Goal: Transaction & Acquisition: Purchase product/service

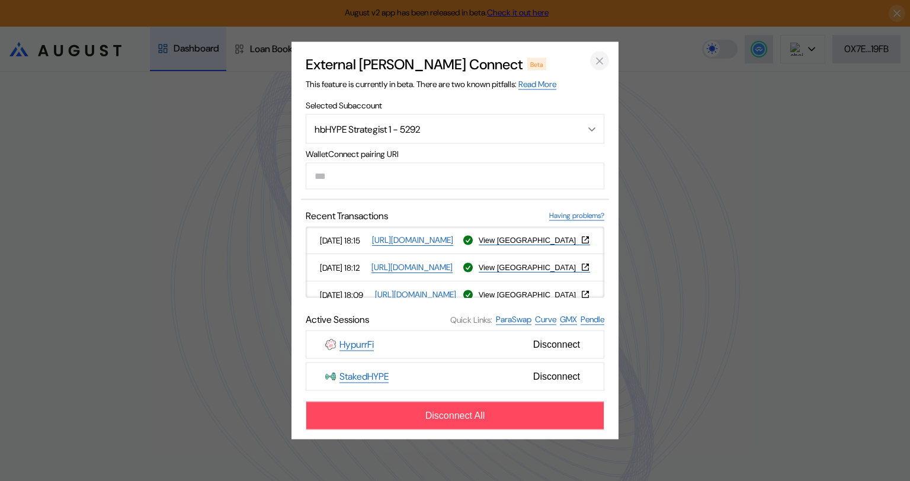
click at [599, 59] on icon "close modal" at bounding box center [599, 61] width 6 height 6
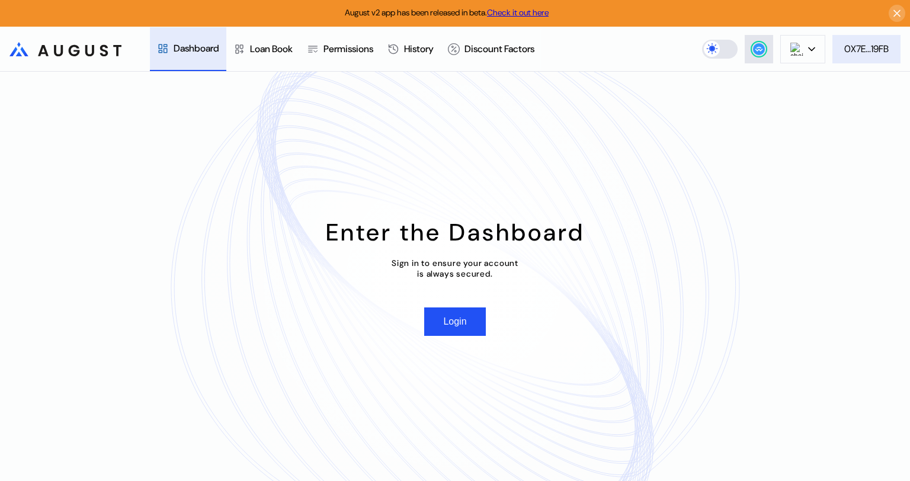
click at [846, 49] on div "0X7E...19FB" at bounding box center [866, 49] width 44 height 12
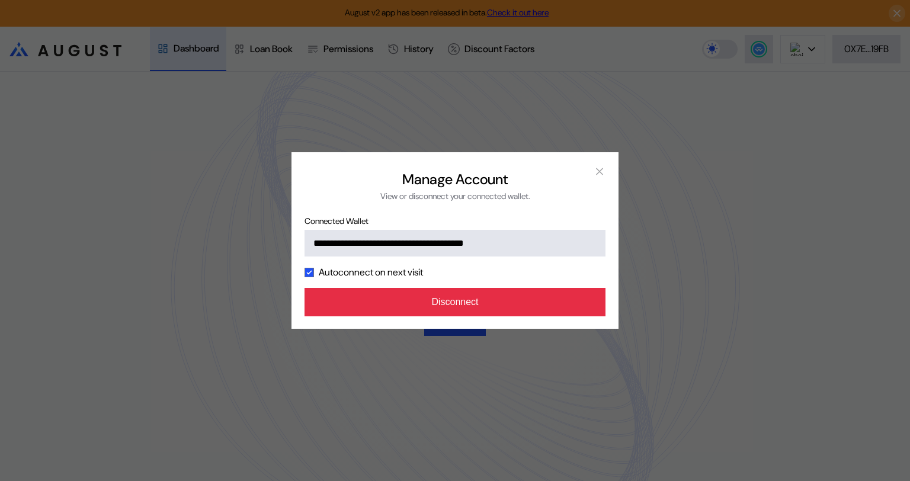
click at [480, 301] on button "Disconnect" at bounding box center [454, 302] width 301 height 28
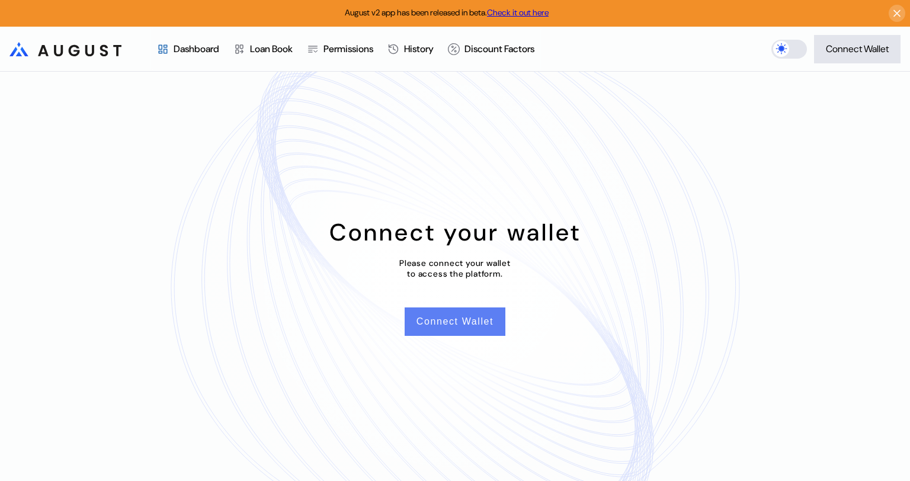
click at [470, 325] on button "Connect Wallet" at bounding box center [455, 321] width 101 height 28
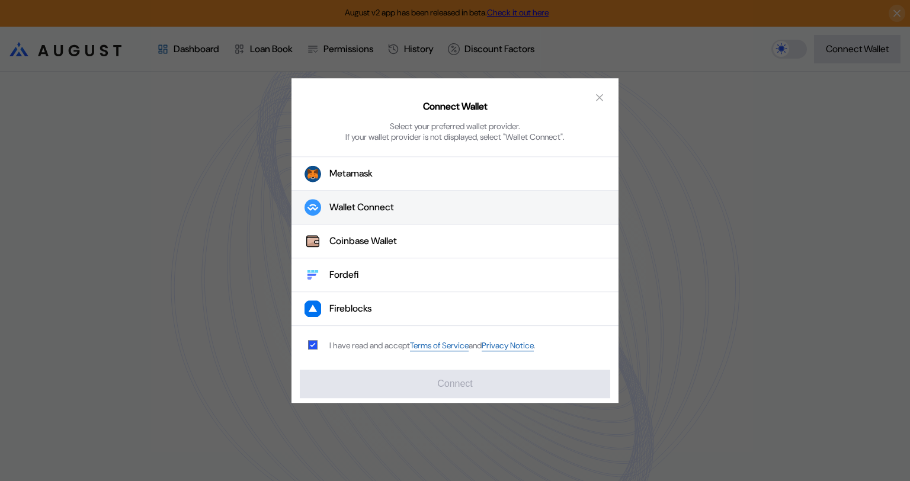
click at [403, 208] on button "Wallet Connect" at bounding box center [454, 208] width 327 height 34
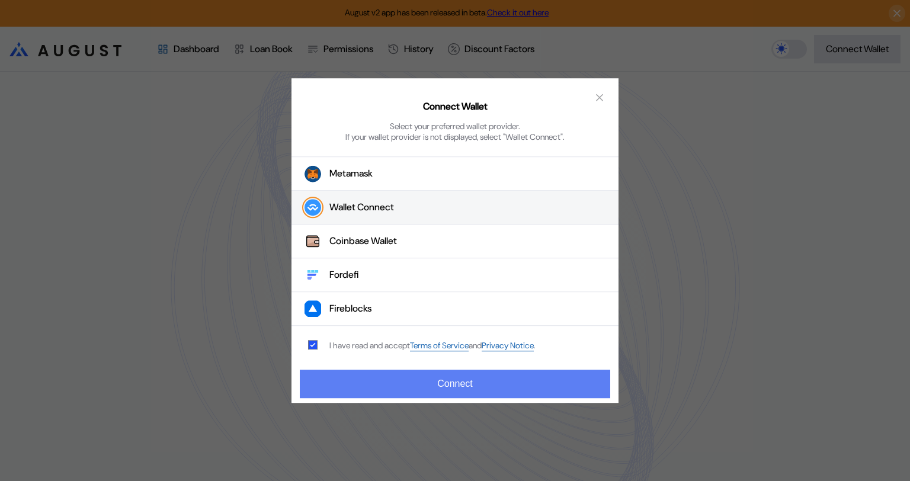
click at [460, 384] on button "Connect" at bounding box center [455, 384] width 310 height 28
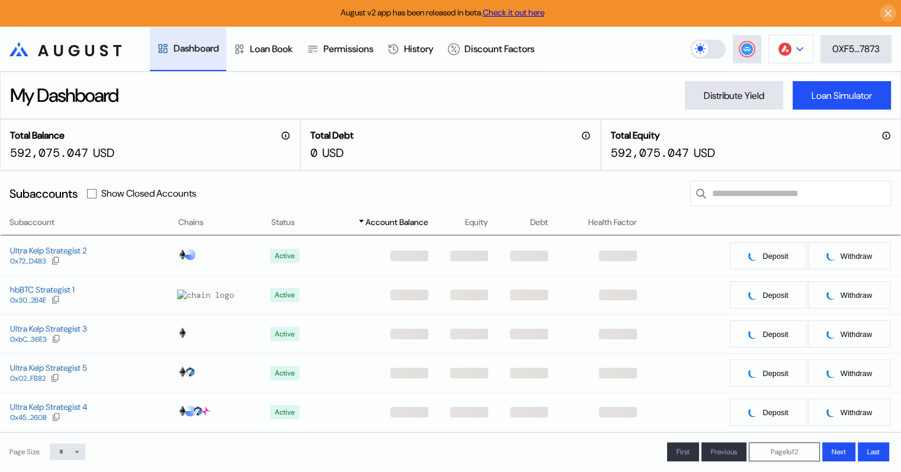
click at [799, 49] on icon at bounding box center [800, 48] width 6 height 3
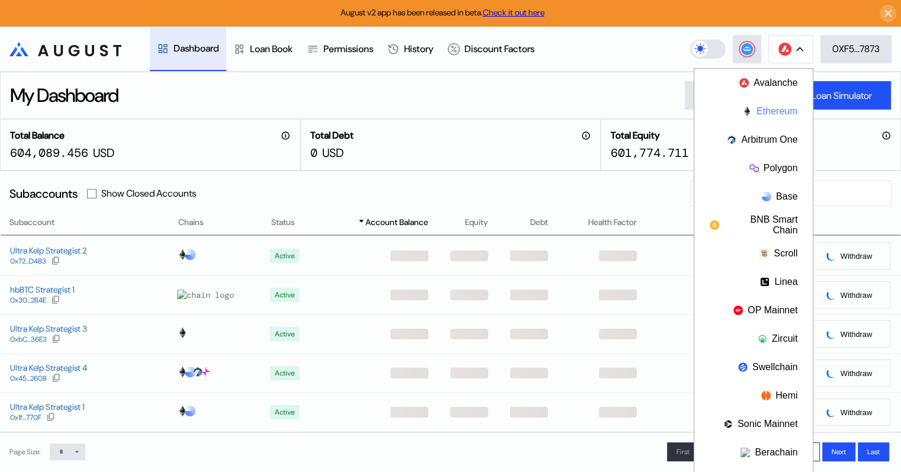
click at [774, 111] on button "Ethereum" at bounding box center [753, 111] width 118 height 28
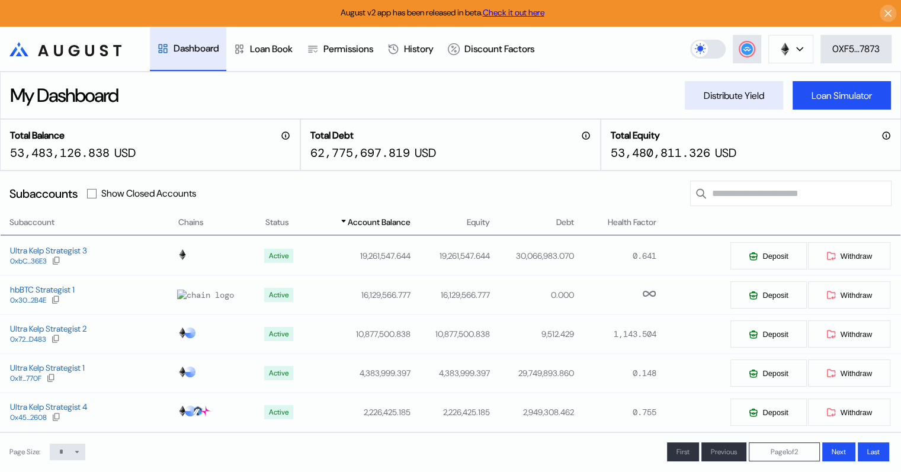
click at [721, 96] on div "Distribute Yield" at bounding box center [734, 95] width 60 height 12
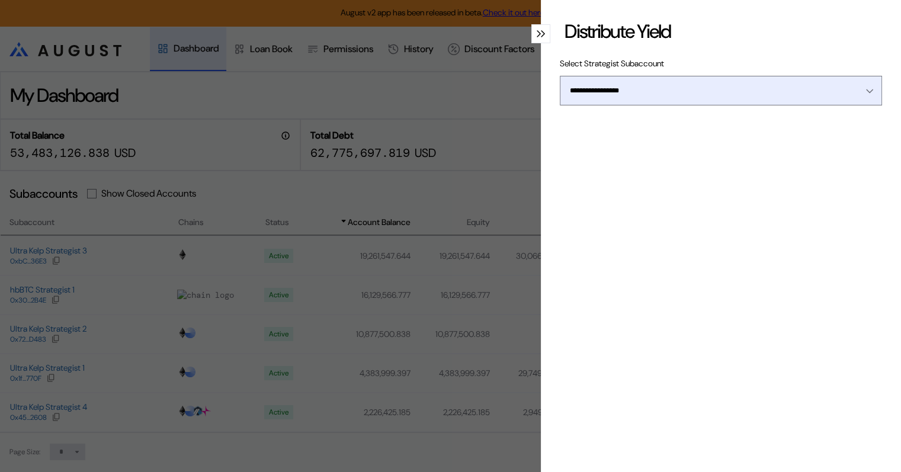
click at [861, 88] on div "Open menu" at bounding box center [866, 90] width 13 height 11
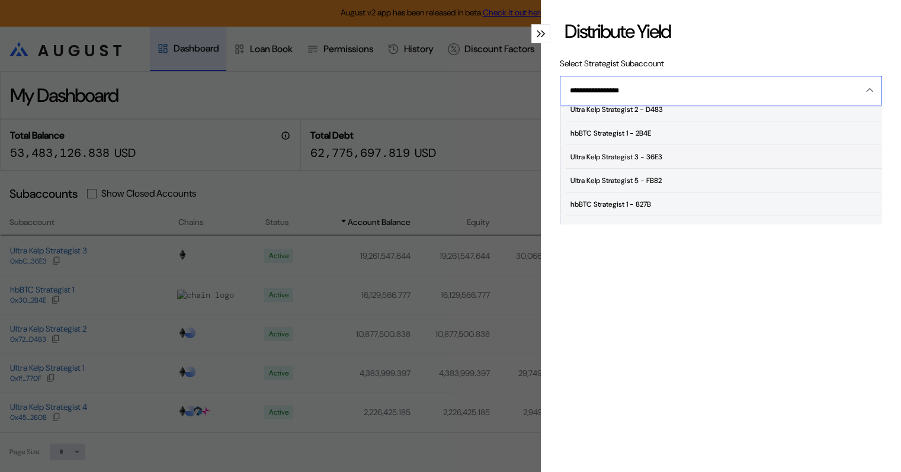
scroll to position [72, 0]
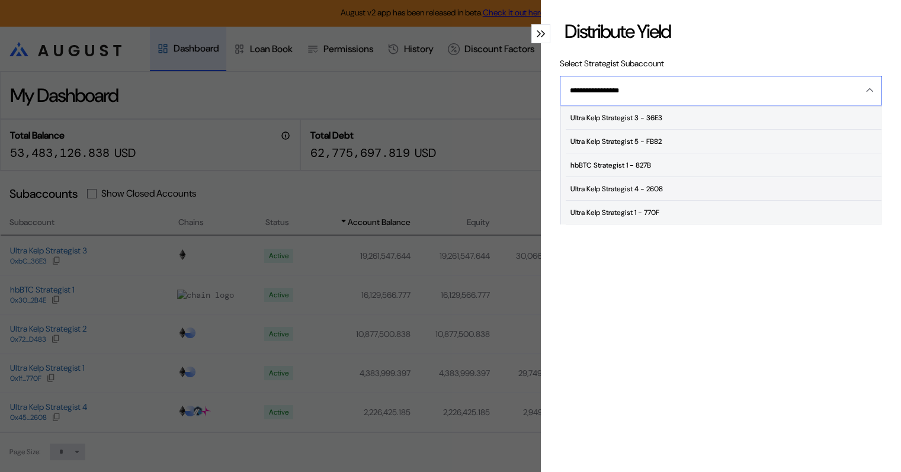
click at [623, 185] on div "Ultra Kelp Strategist 4 - 2608" at bounding box center [616, 189] width 92 height 8
type input "**********"
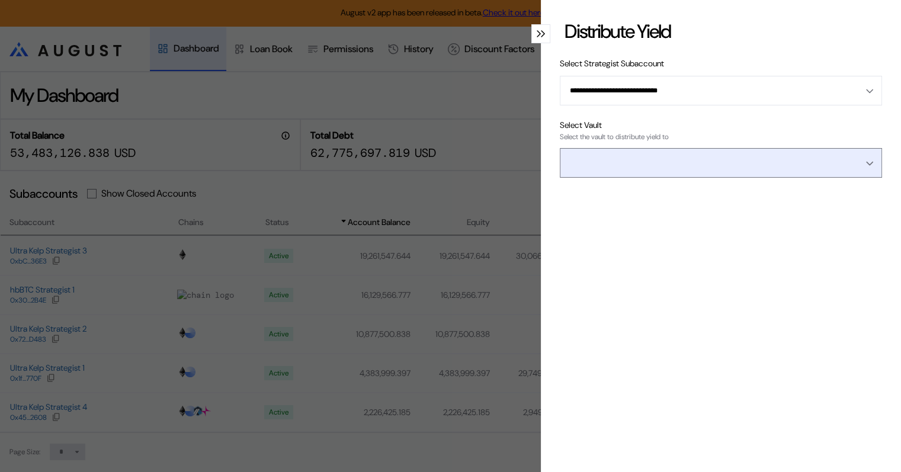
click at [712, 155] on input "Open menu" at bounding box center [714, 163] width 291 height 28
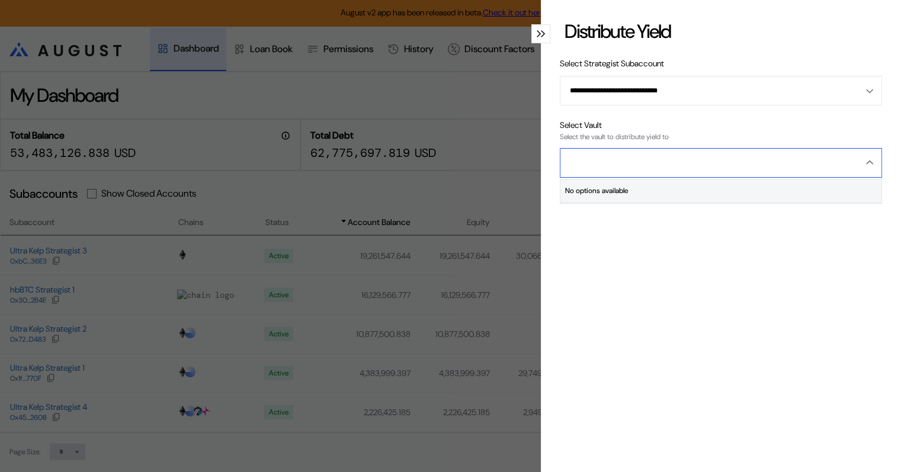
click at [688, 163] on input "Close menu" at bounding box center [714, 163] width 291 height 28
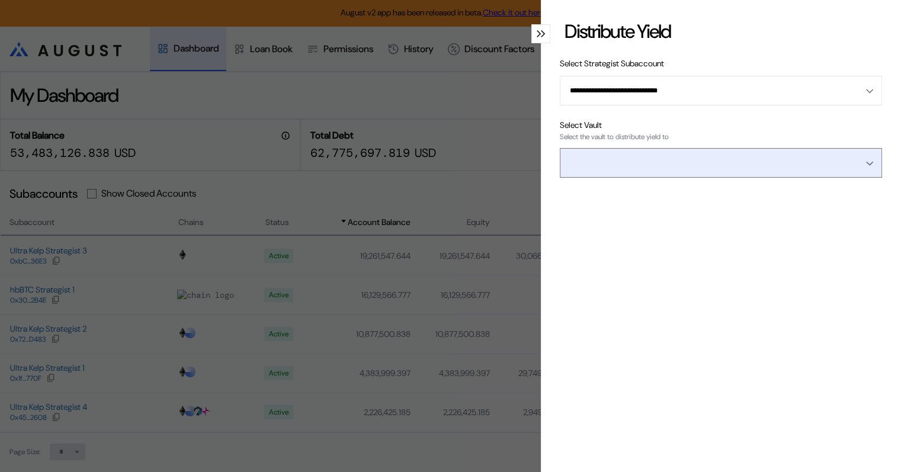
click at [860, 160] on div "Open menu" at bounding box center [866, 163] width 13 height 11
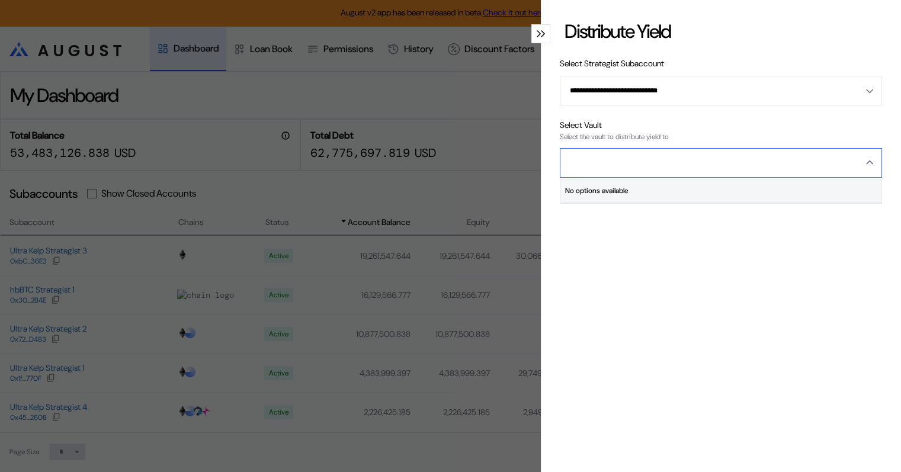
type input "**********"
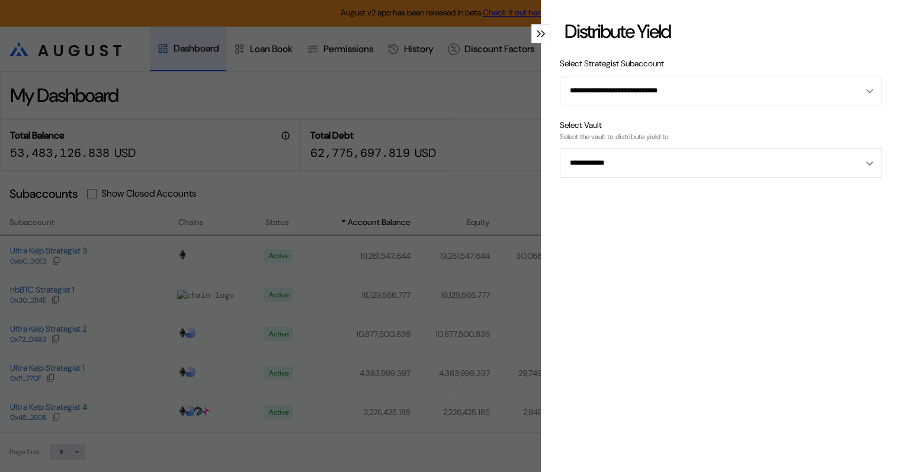
click at [531, 33] on div "modal" at bounding box center [540, 33] width 19 height 19
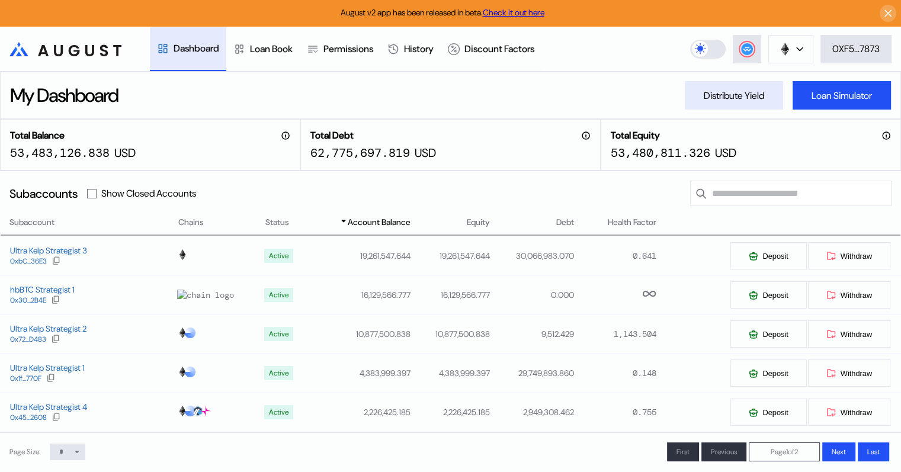
click at [734, 100] on div "Distribute Yield" at bounding box center [734, 95] width 60 height 12
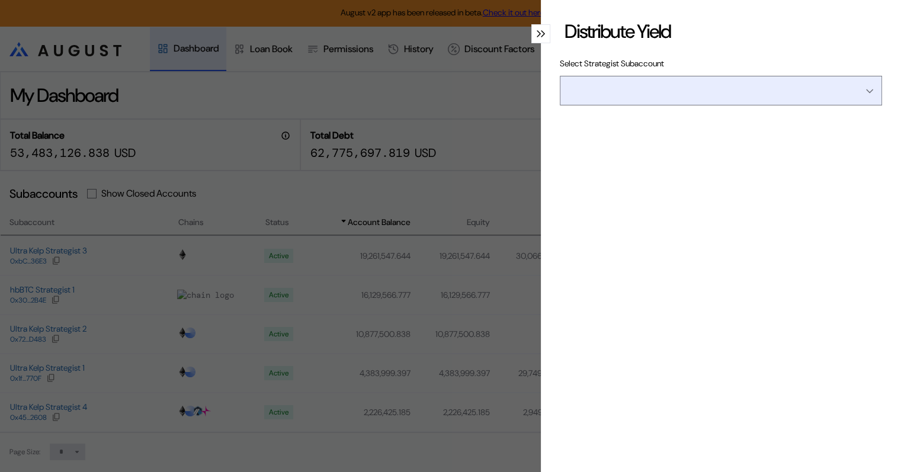
click at [713, 90] on input "Open menu" at bounding box center [714, 90] width 291 height 28
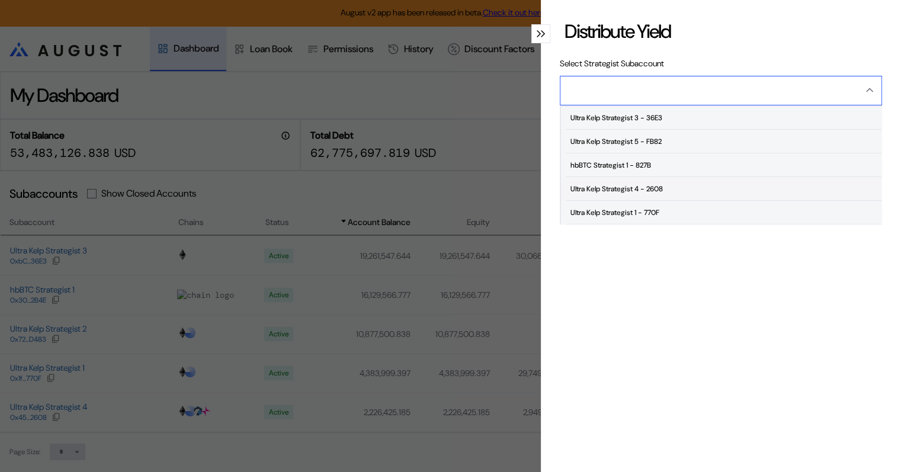
click at [644, 189] on div "Ultra Kelp Strategist 4 - 2608" at bounding box center [616, 189] width 92 height 8
type input "**********"
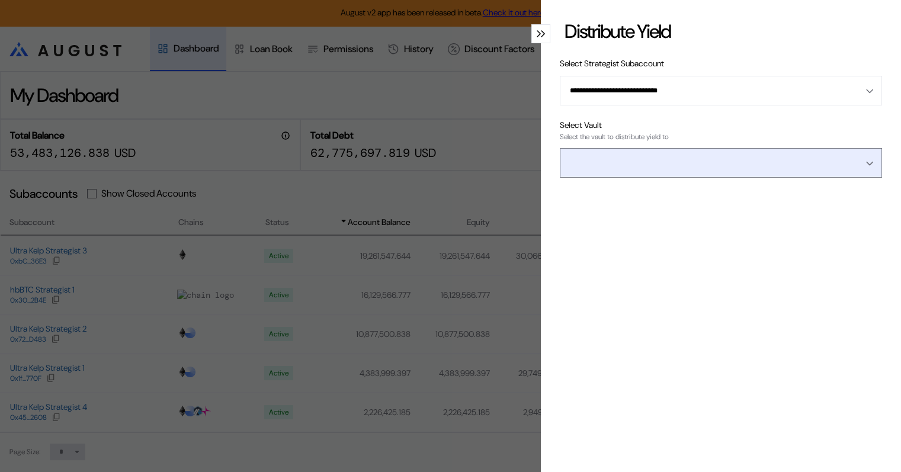
click at [765, 165] on input "Open menu" at bounding box center [714, 163] width 291 height 28
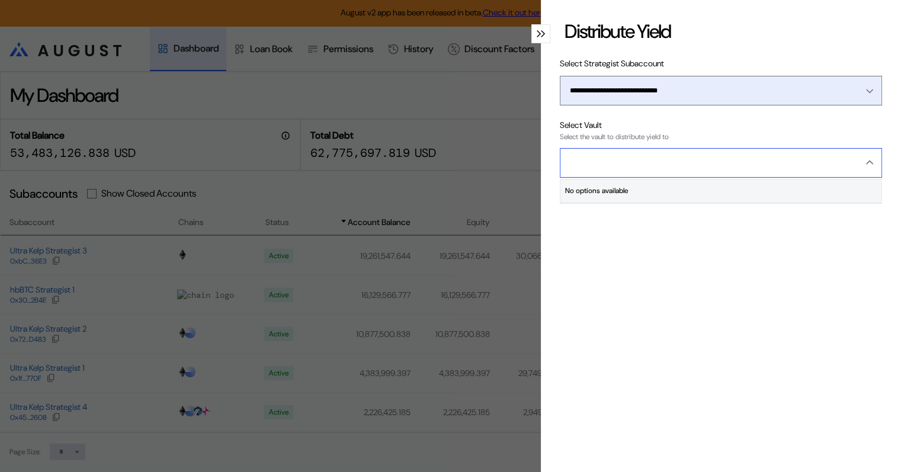
type input "**********"
click at [700, 97] on input "Open menu" at bounding box center [714, 90] width 291 height 28
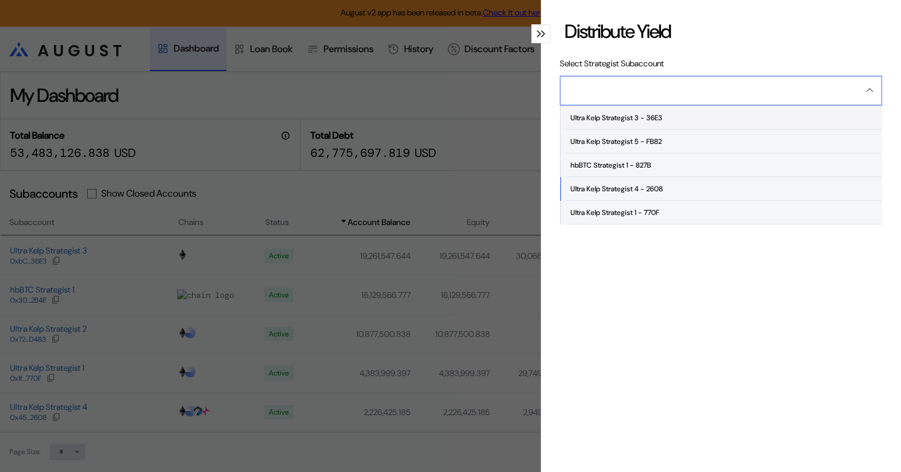
scroll to position [71, 0]
click at [649, 118] on div "Ultra Kelp Strategist 3 - 36E3" at bounding box center [616, 118] width 92 height 8
type input "**********"
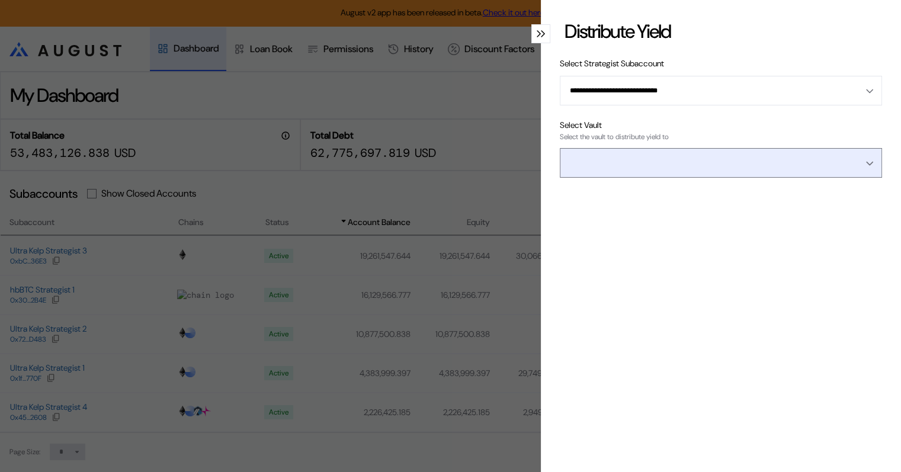
click at [678, 159] on input "Open menu" at bounding box center [714, 163] width 291 height 28
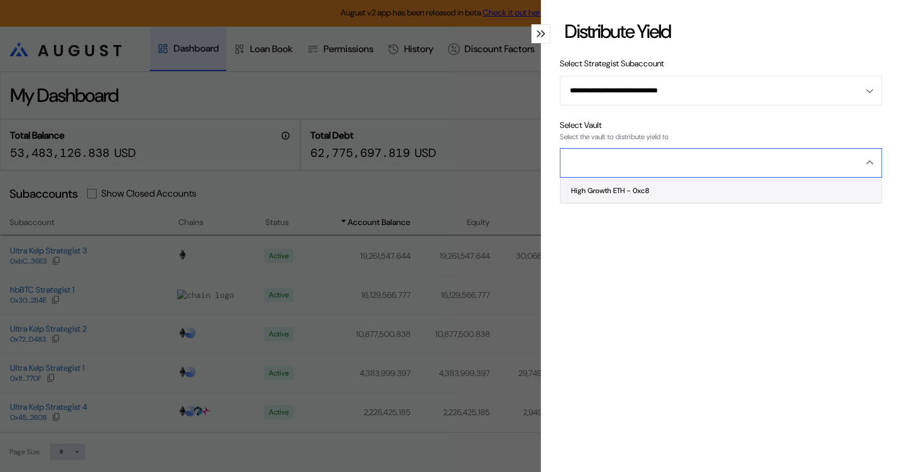
click at [653, 191] on span "High Growth ETH - 0xc8" at bounding box center [724, 191] width 316 height 24
type input "**********"
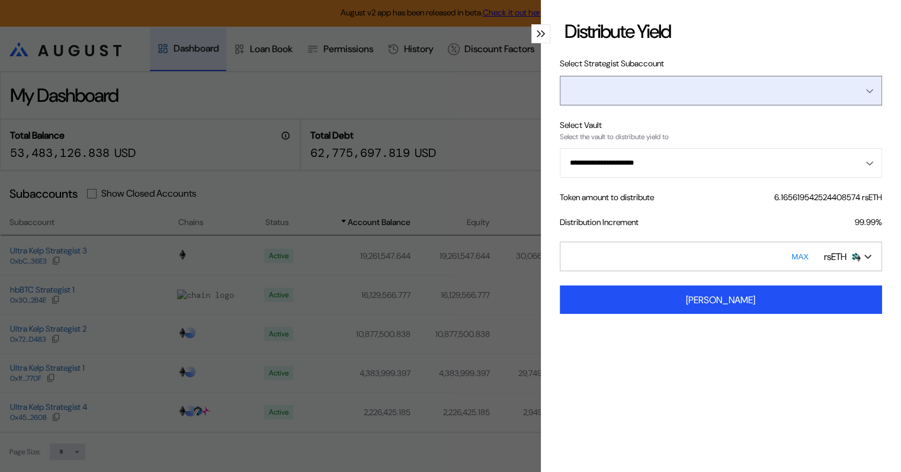
click at [676, 92] on input "Open menu" at bounding box center [714, 90] width 291 height 28
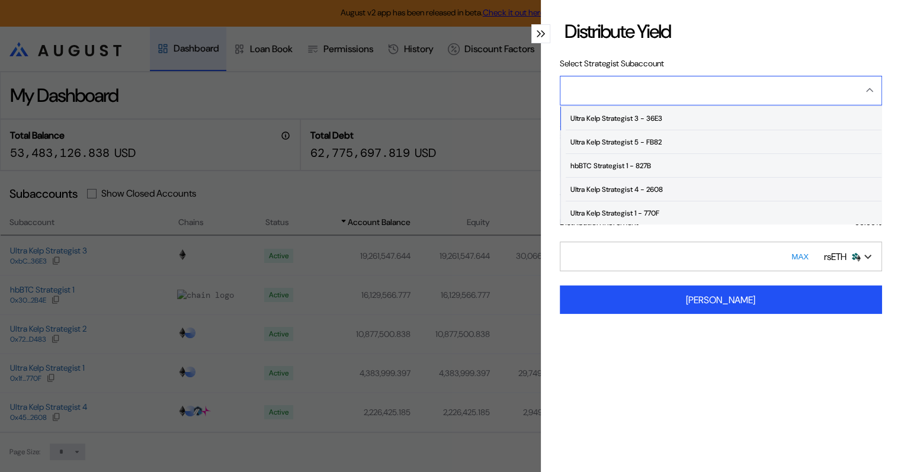
click at [647, 186] on div "Ultra Kelp Strategist 4 - 2608" at bounding box center [616, 189] width 92 height 8
type input "**********"
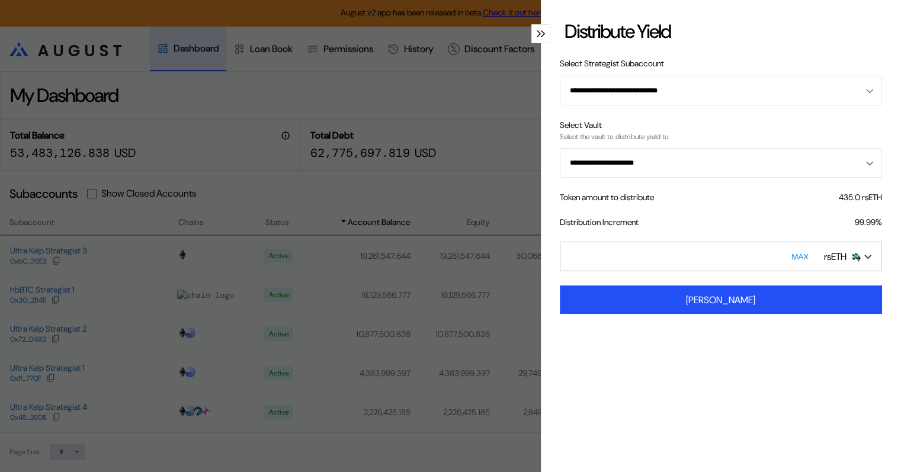
click at [533, 28] on div "modal" at bounding box center [540, 33] width 19 height 19
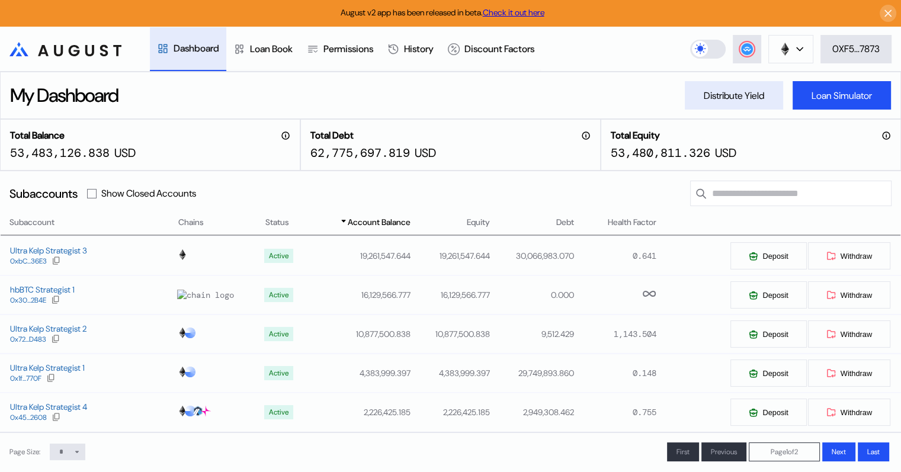
click at [732, 100] on div "Distribute Yield" at bounding box center [734, 95] width 60 height 12
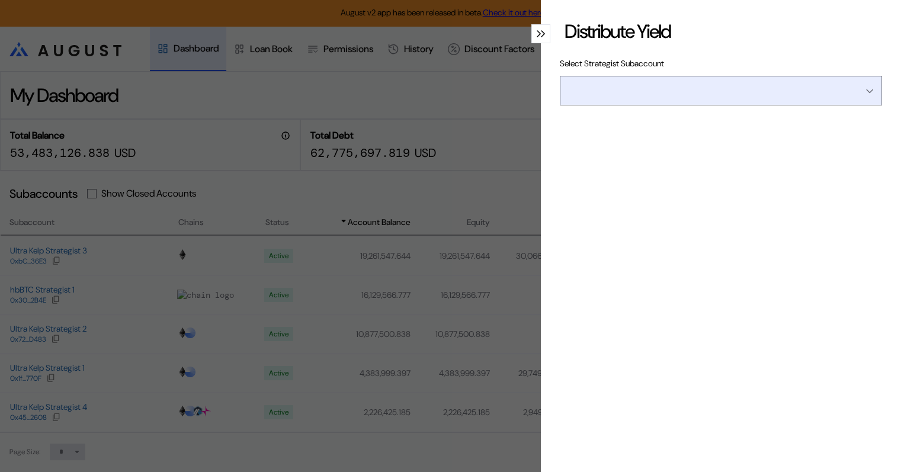
click at [775, 86] on input "Open menu" at bounding box center [714, 90] width 291 height 28
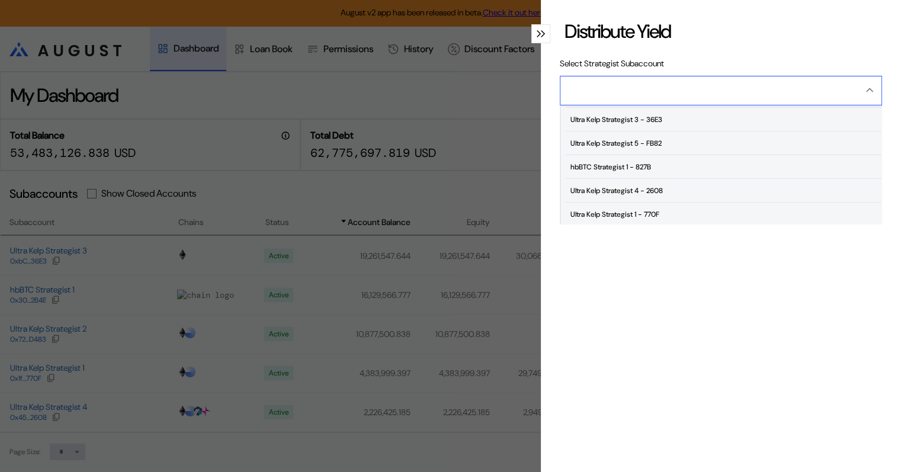
scroll to position [72, 0]
click at [635, 181] on span "Ultra Kelp Strategist 4 - 2608" at bounding box center [724, 189] width 316 height 24
type input "**********"
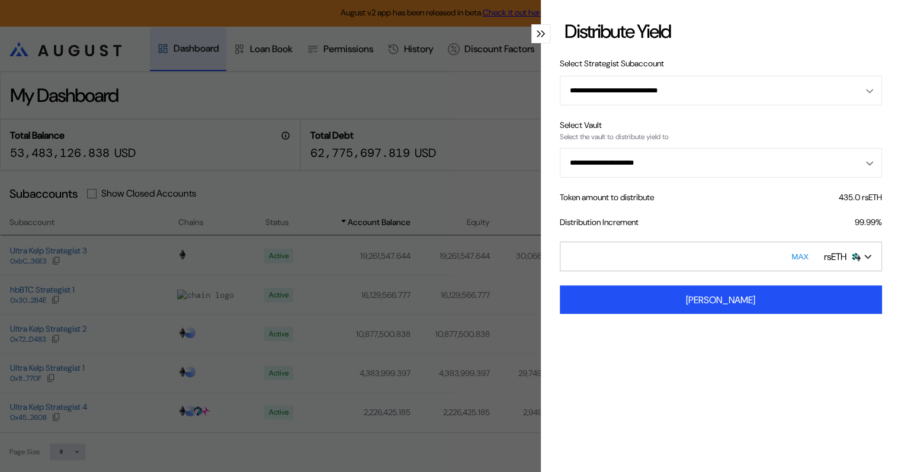
drag, startPoint x: 583, startPoint y: 254, endPoint x: 567, endPoint y: 253, distance: 16.0
click at [567, 253] on input "*" at bounding box center [721, 257] width 322 height 30
type input "*"
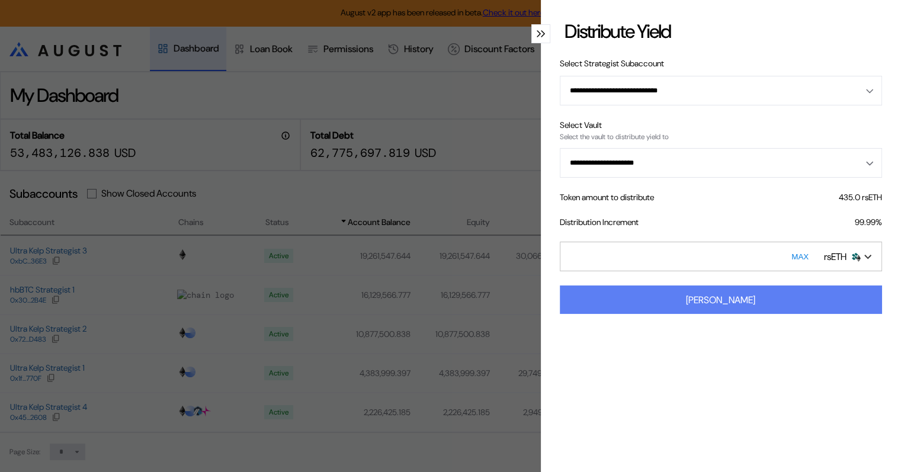
click at [711, 301] on div "Load Yield" at bounding box center [720, 300] width 69 height 12
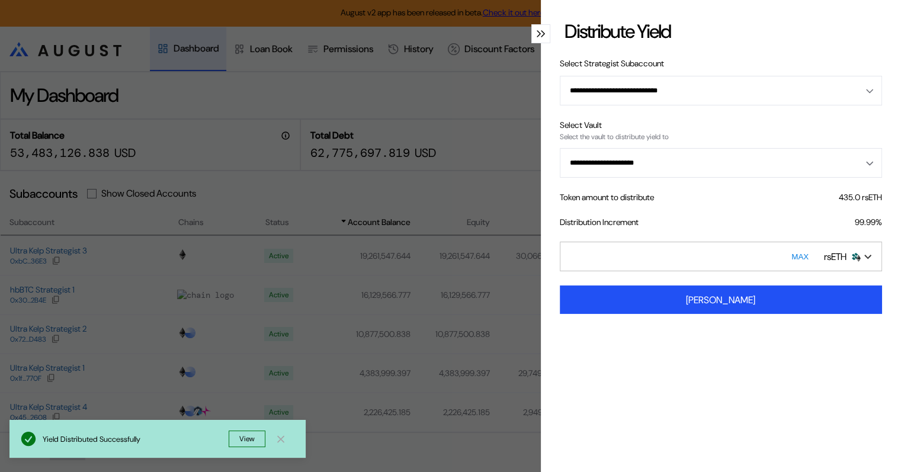
click at [537, 34] on icon "modal" at bounding box center [538, 34] width 3 height 6
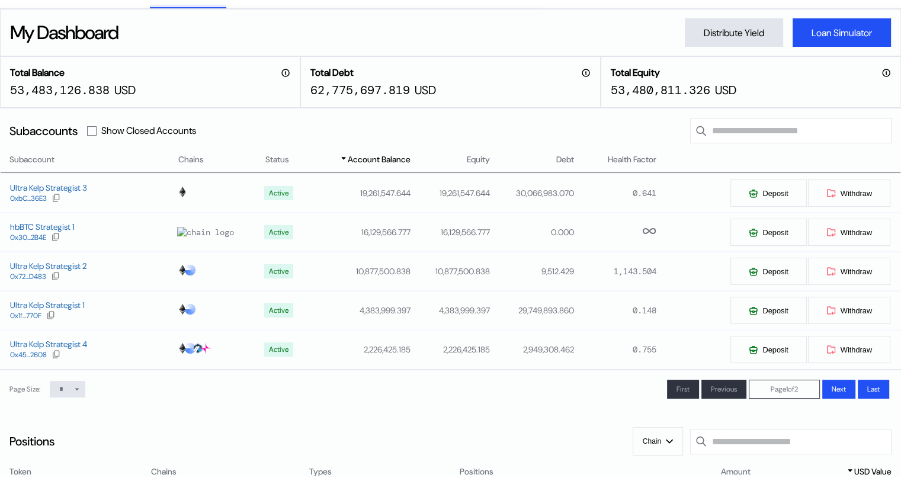
scroll to position [70, 0]
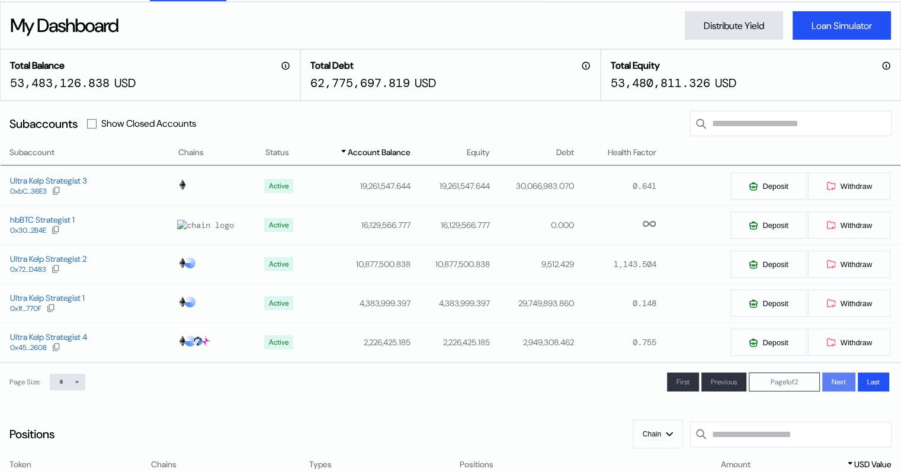
click at [835, 386] on span "Next" at bounding box center [839, 381] width 14 height 9
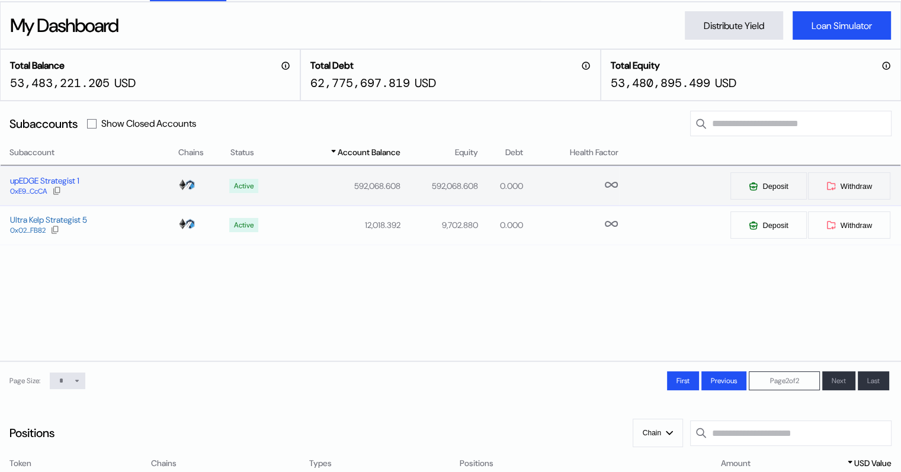
click at [69, 182] on div "upEDGE Strategist 1" at bounding box center [44, 180] width 69 height 11
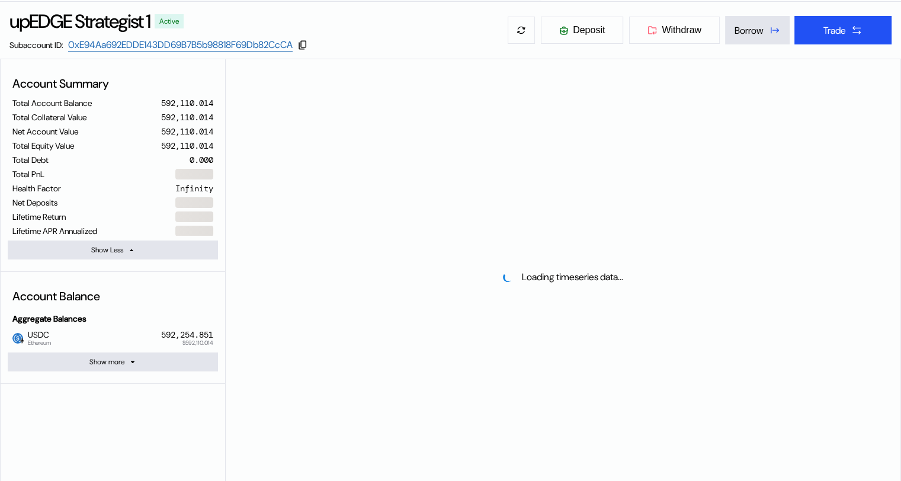
select select "*"
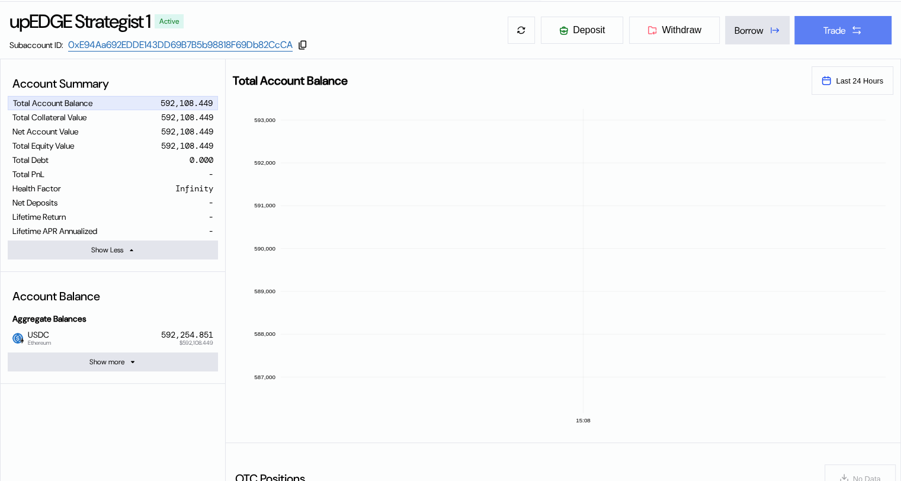
click at [848, 26] on button "Trade" at bounding box center [842, 30] width 97 height 28
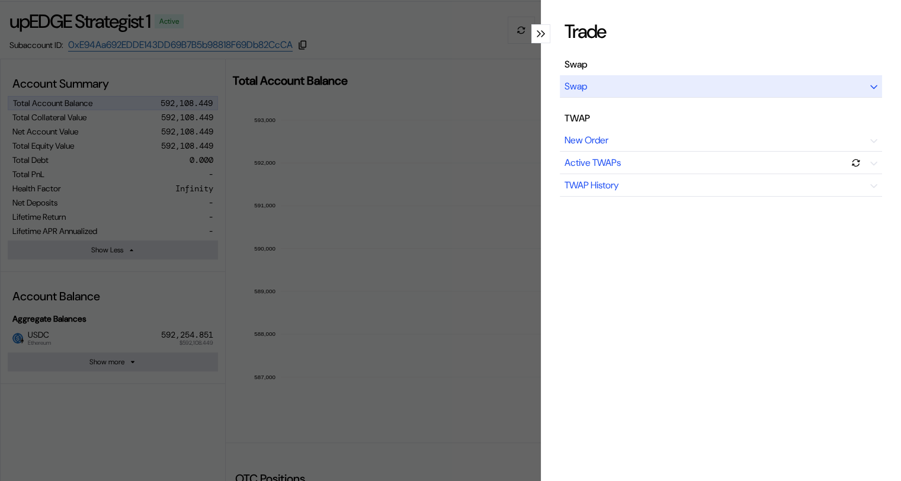
click at [871, 86] on icon "modal" at bounding box center [874, 87] width 6 height 3
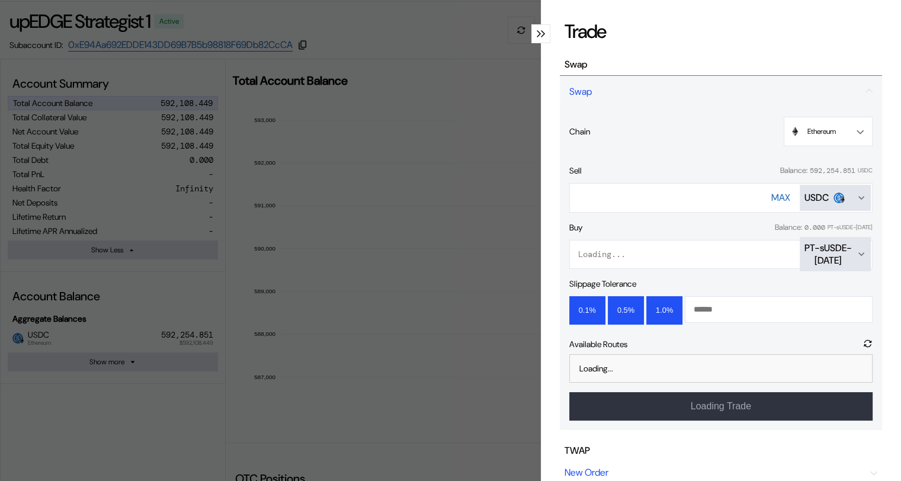
drag, startPoint x: 602, startPoint y: 193, endPoint x: 553, endPoint y: 203, distance: 50.6
click at [553, 203] on div "Trade Swap Swap Chain Ethereum Ethereum Arbitrum One Sell Balance: 592,254.851 …" at bounding box center [721, 240] width 360 height 481
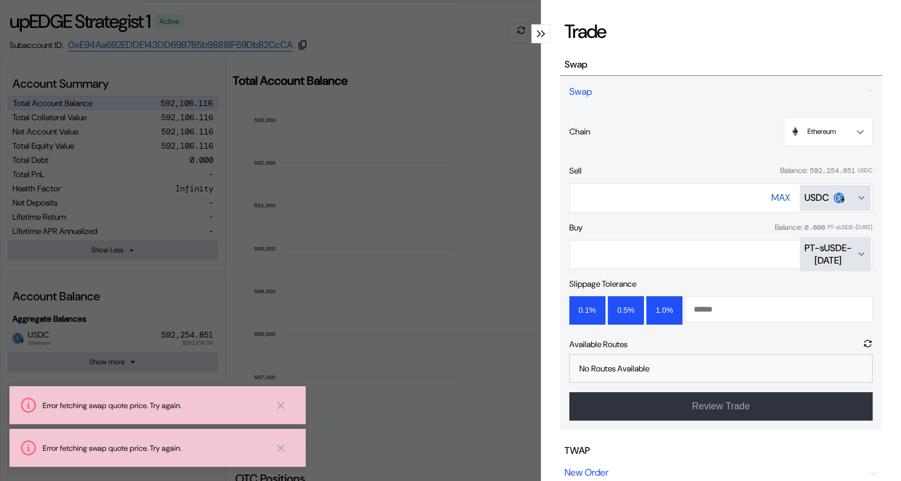
click at [856, 256] on icon "Open menu for selecting token for payment" at bounding box center [860, 253] width 9 height 9
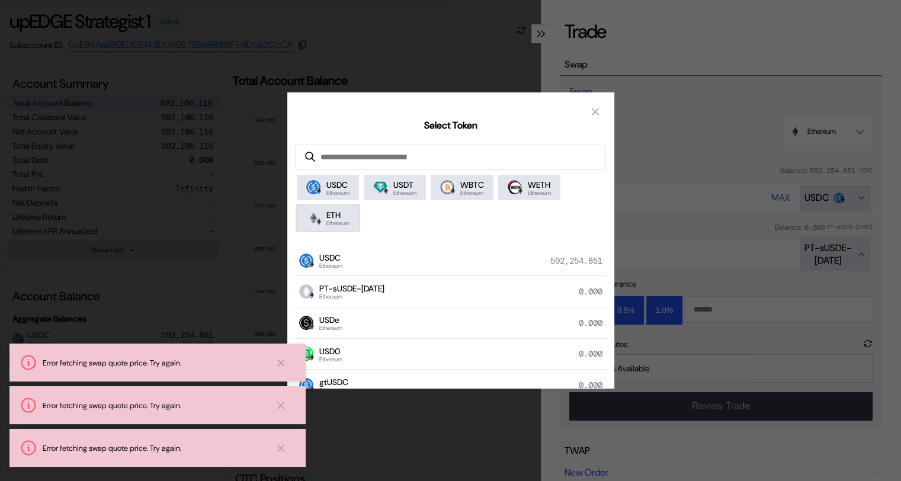
click at [342, 216] on span "ETH" at bounding box center [337, 215] width 23 height 11
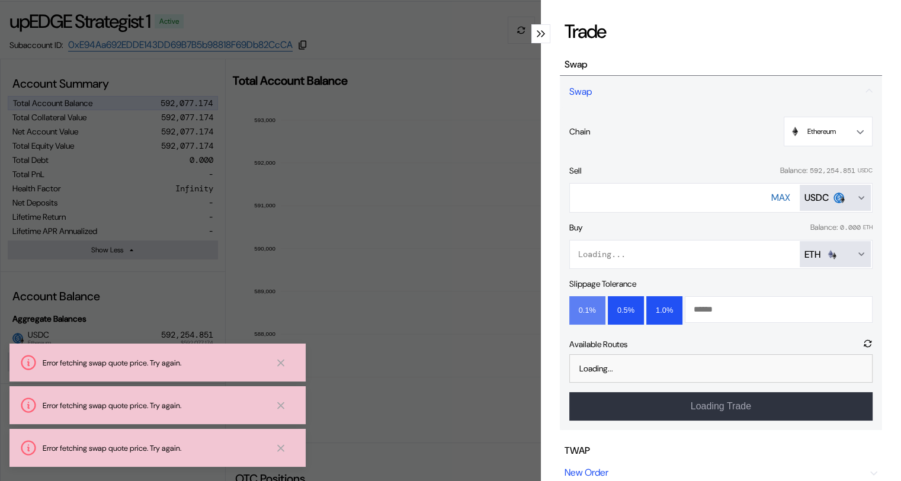
click at [578, 310] on button "0.1%" at bounding box center [587, 310] width 36 height 28
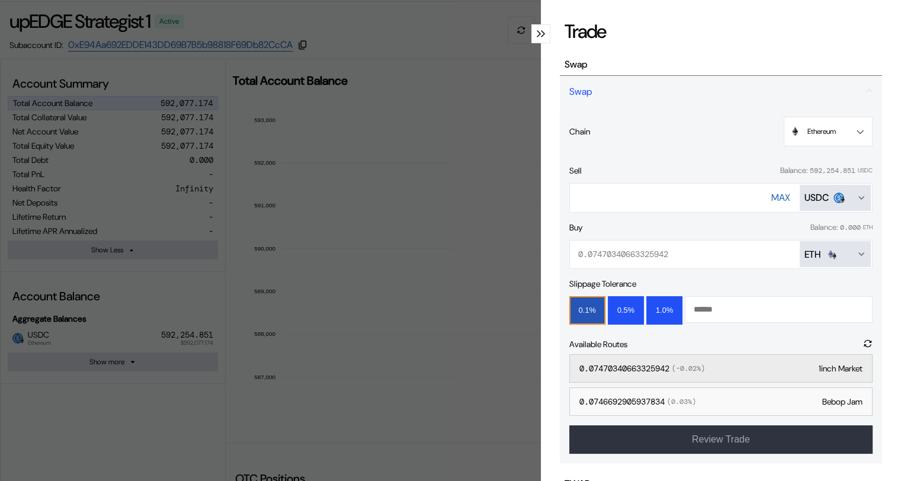
click at [717, 365] on div "0.07470340663325942 ( -0.02 %) 1inch Market" at bounding box center [720, 368] width 303 height 28
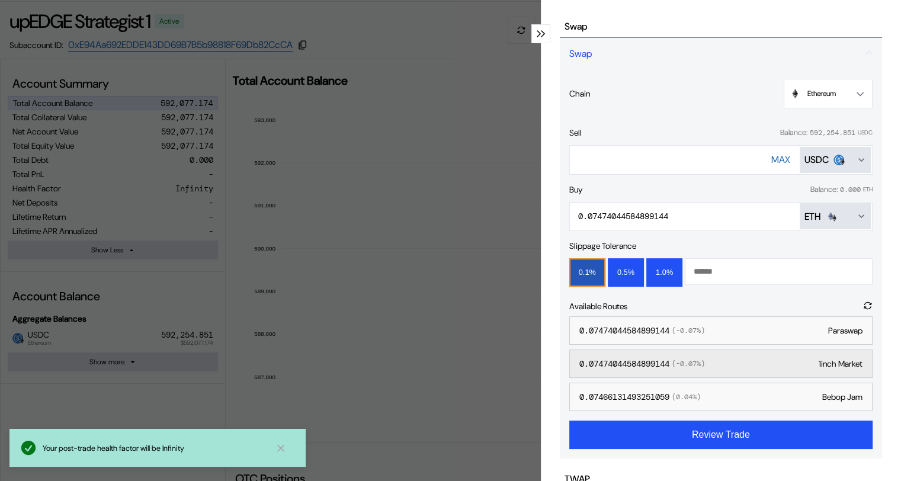
scroll to position [59, 0]
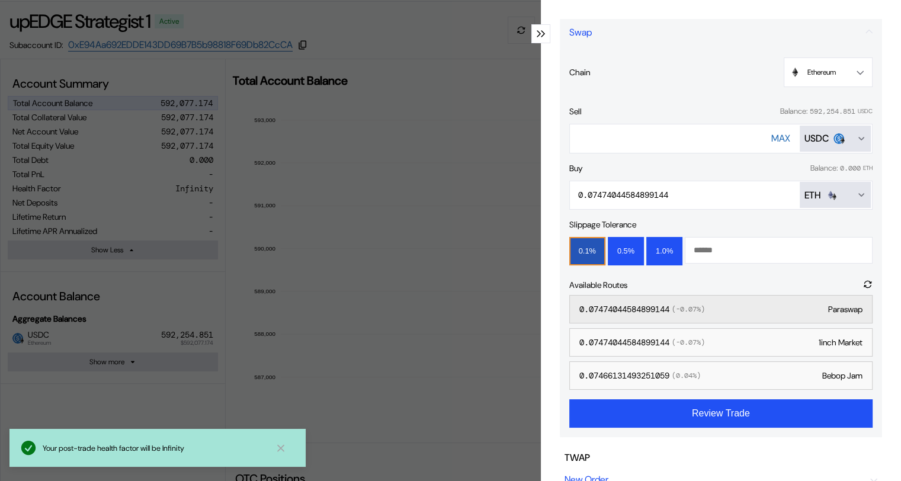
click at [588, 304] on div "0.07474044584899144 ( -0.07 %)" at bounding box center [642, 309] width 126 height 11
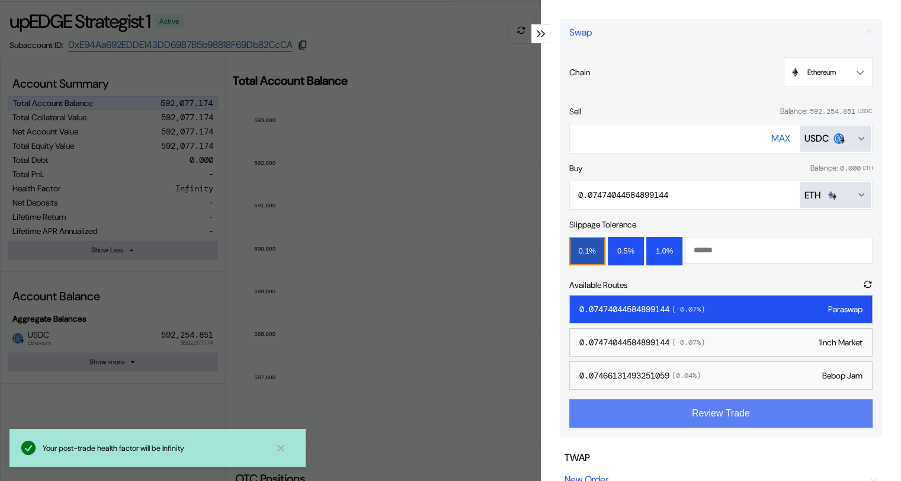
click at [704, 416] on button "Review Trade" at bounding box center [720, 413] width 303 height 28
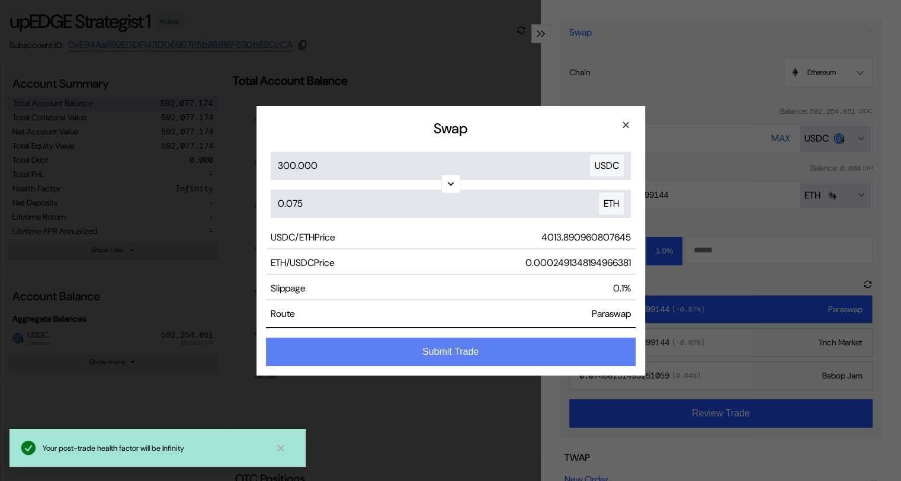
click at [474, 348] on button "Submit Trade" at bounding box center [451, 352] width 370 height 28
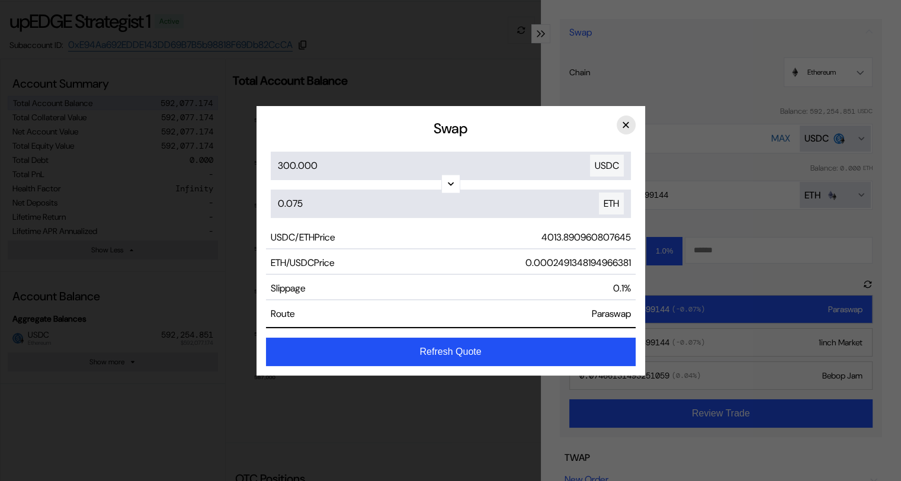
click at [624, 124] on button "×" at bounding box center [626, 125] width 19 height 19
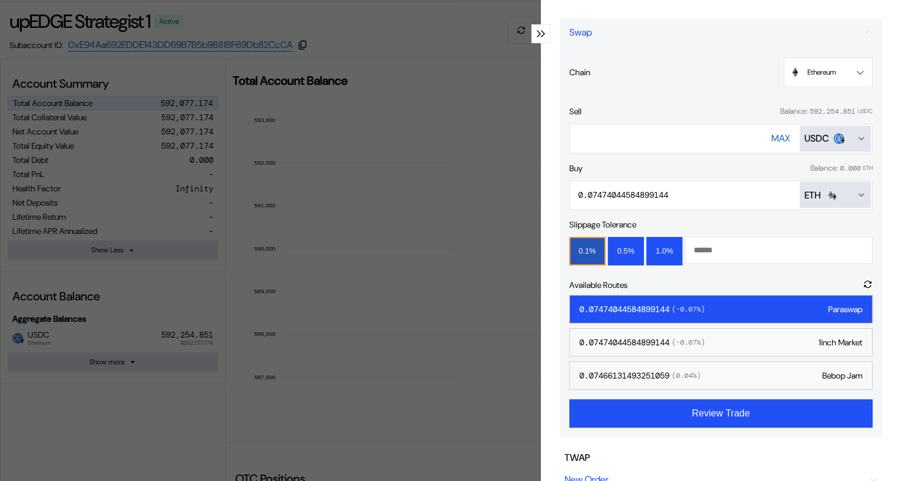
click at [576, 247] on button "0.1%" at bounding box center [587, 251] width 36 height 28
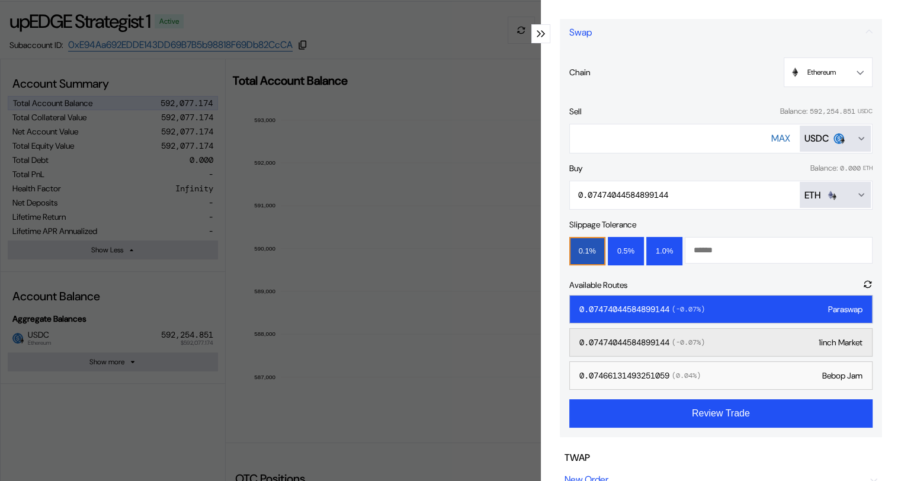
click at [630, 339] on div "0.07474044584899144 ( -0.07 %)" at bounding box center [642, 342] width 126 height 11
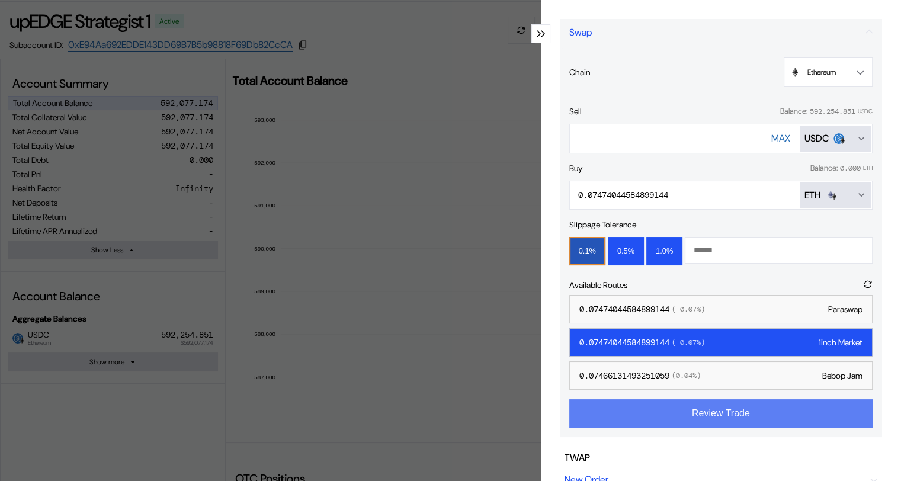
click at [710, 413] on button "Review Trade" at bounding box center [720, 413] width 303 height 28
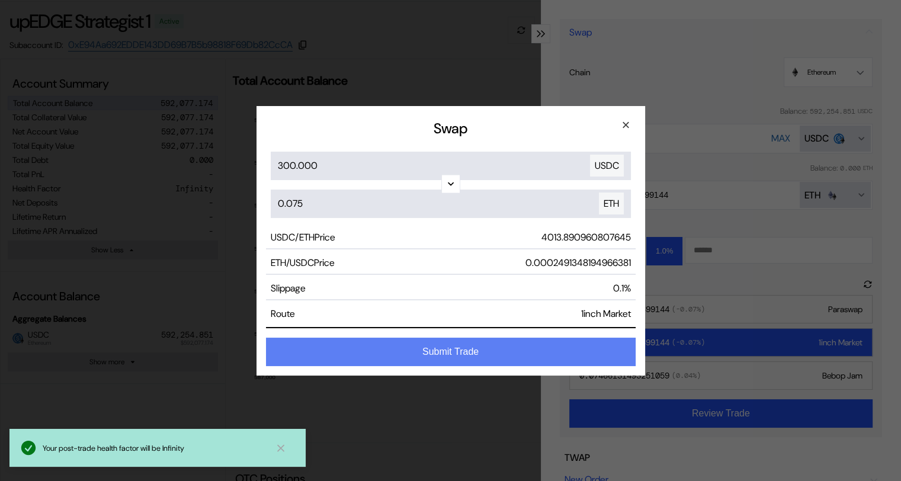
click at [466, 351] on button "Submit Trade" at bounding box center [451, 352] width 370 height 28
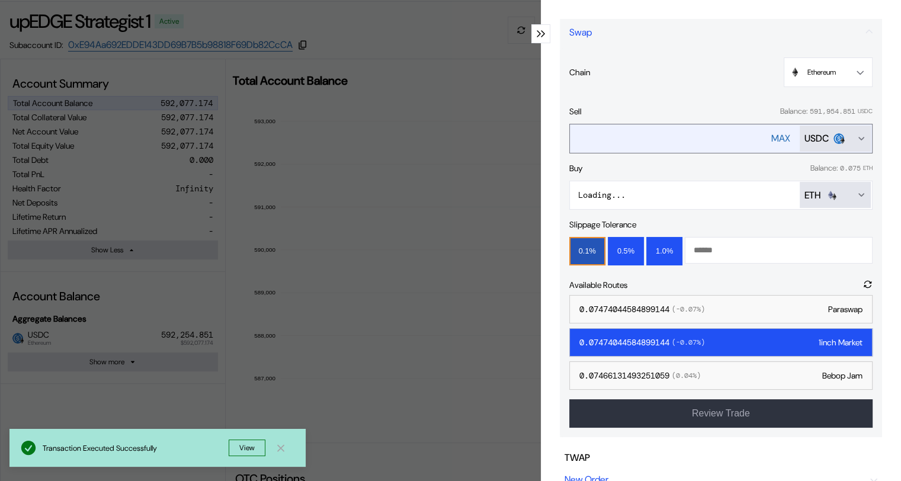
click at [856, 137] on icon "Open menu for selecting token for payment" at bounding box center [860, 138] width 9 height 9
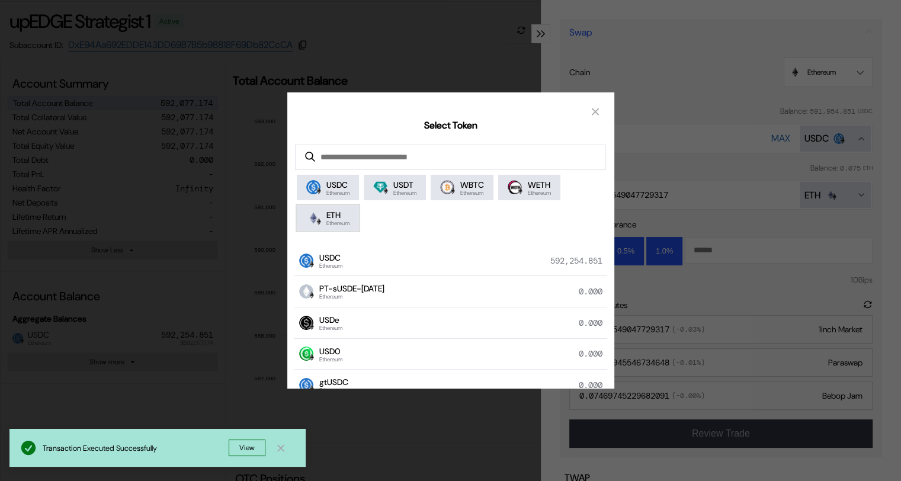
click at [346, 218] on span "ETH" at bounding box center [337, 215] width 23 height 11
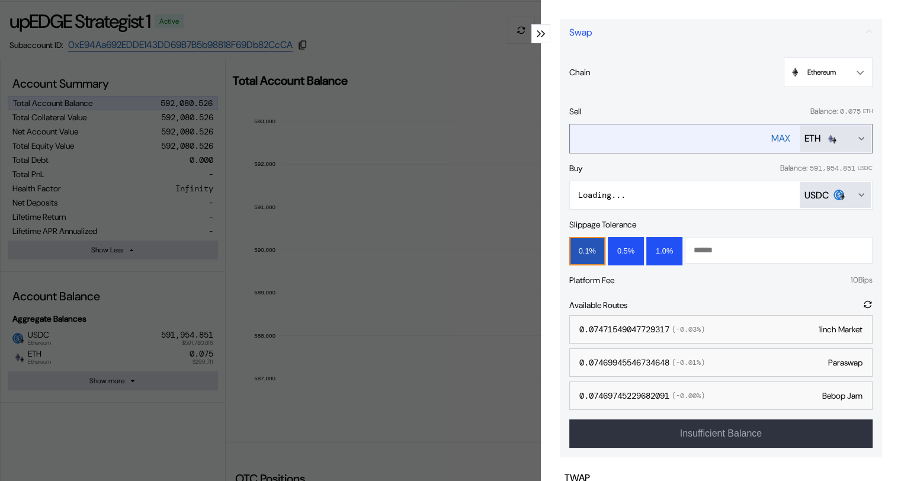
click at [771, 139] on div "MAX" at bounding box center [780, 138] width 19 height 12
type input "**********"
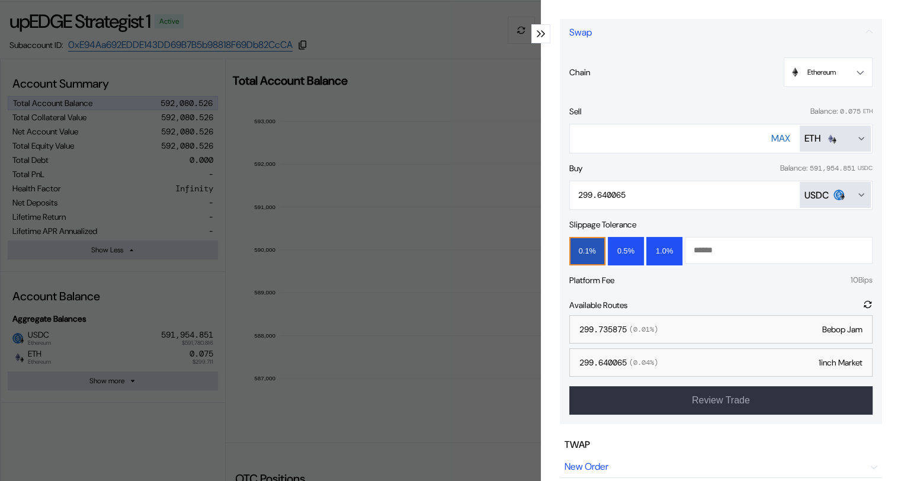
click at [531, 31] on div "modal" at bounding box center [540, 33] width 19 height 19
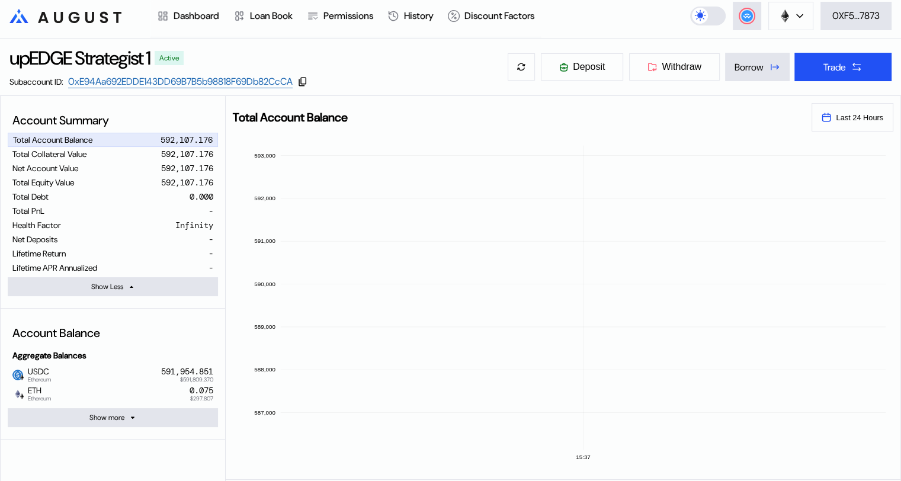
scroll to position [0, 0]
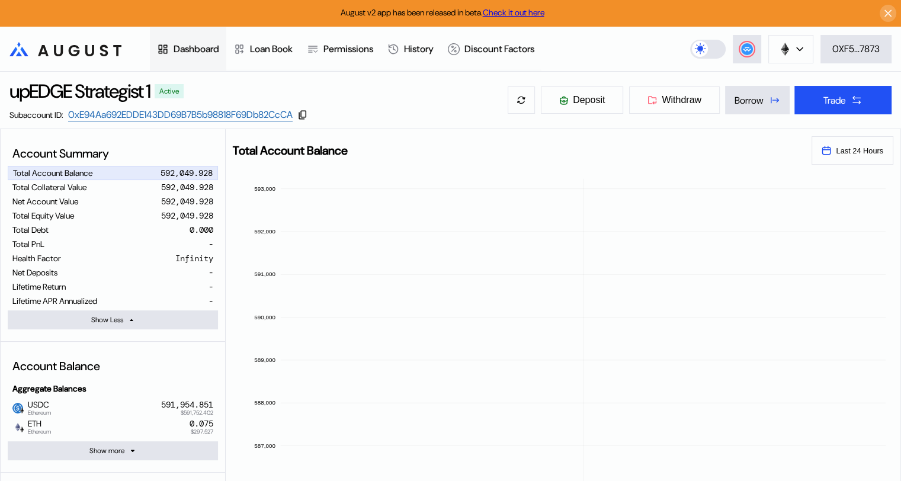
click at [195, 50] on div "Dashboard" at bounding box center [197, 49] width 46 height 12
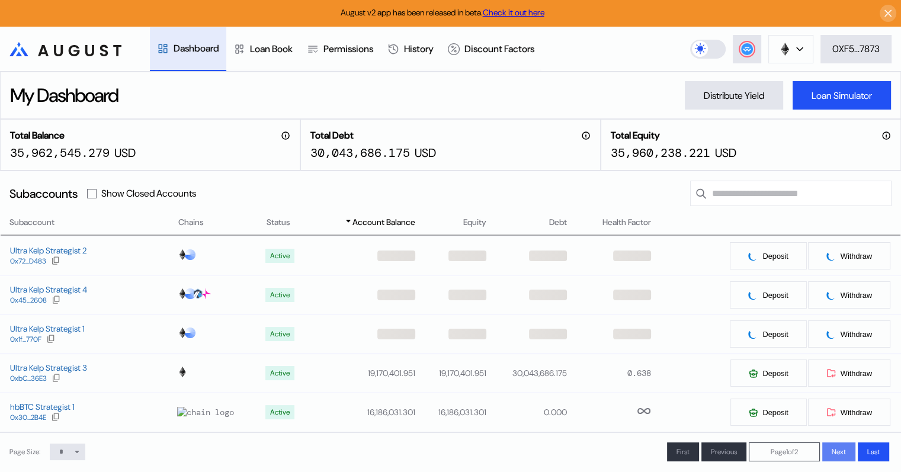
click at [836, 455] on span "Next" at bounding box center [839, 451] width 14 height 9
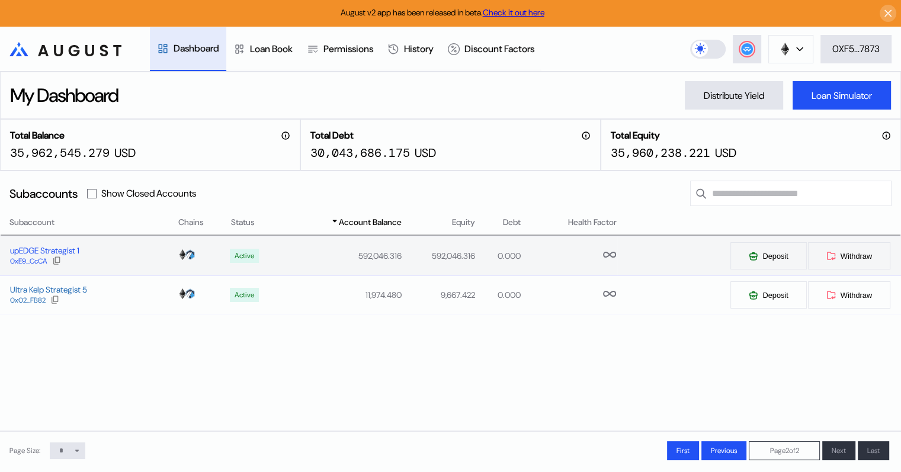
click at [63, 251] on div "upEDGE Strategist 1" at bounding box center [44, 250] width 69 height 11
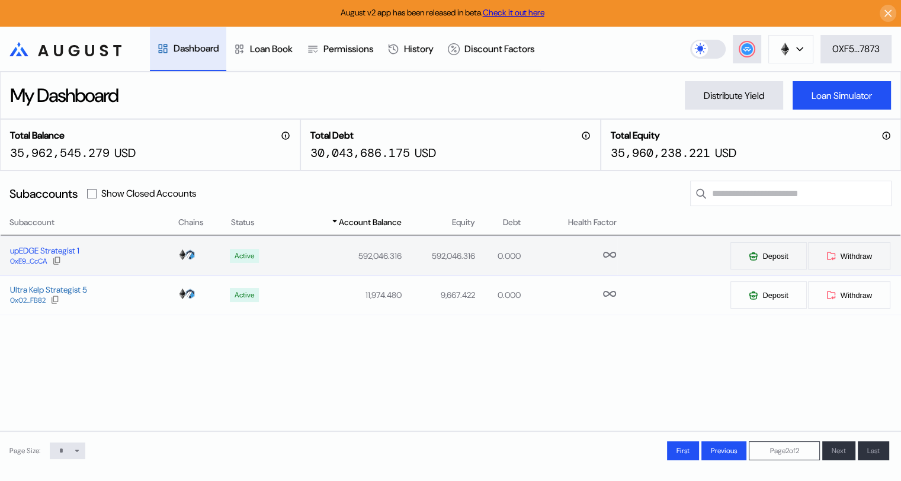
select select "*"
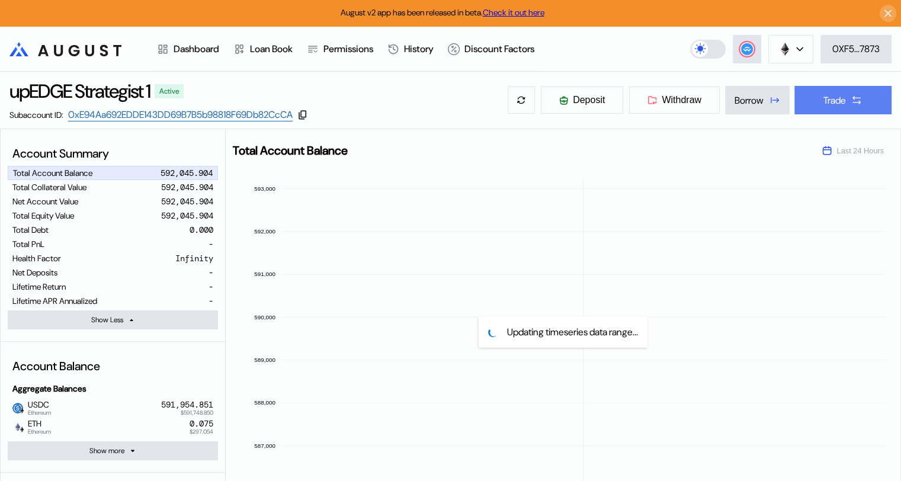
click at [839, 100] on div "Trade" at bounding box center [834, 100] width 23 height 12
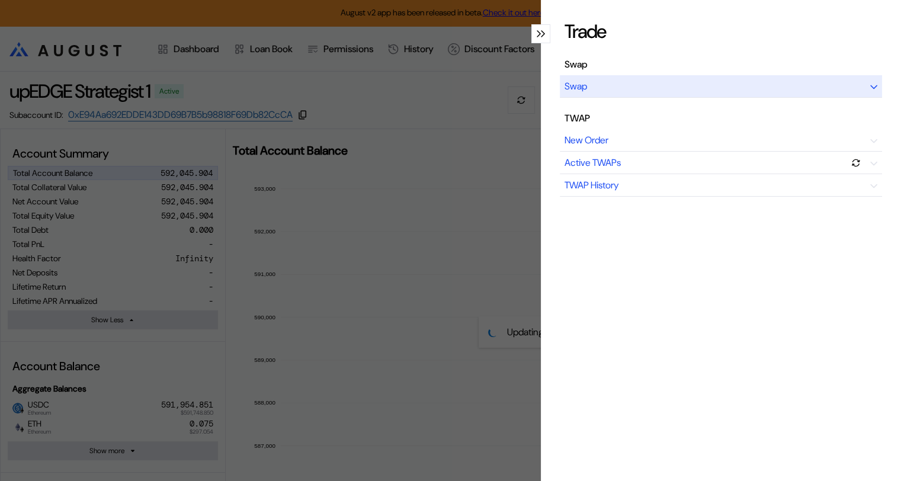
click at [692, 90] on div "Swap" at bounding box center [721, 86] width 322 height 23
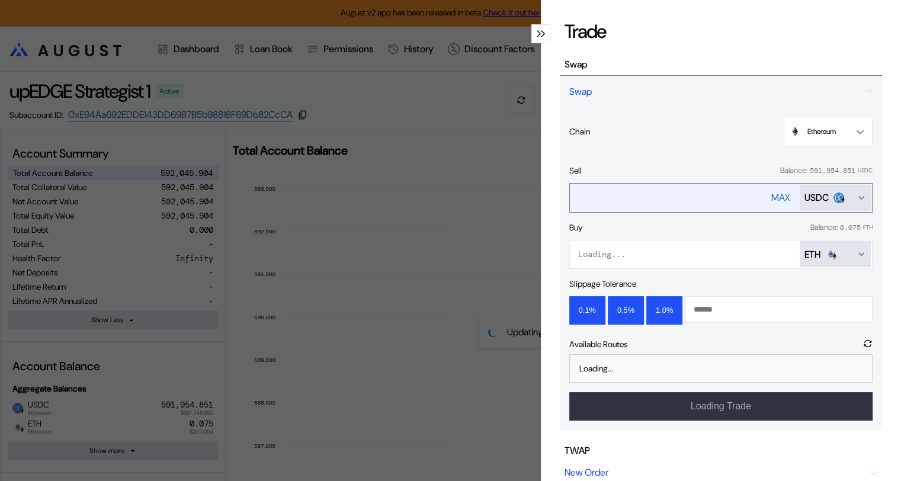
click at [808, 193] on div "USDC" at bounding box center [816, 197] width 24 height 12
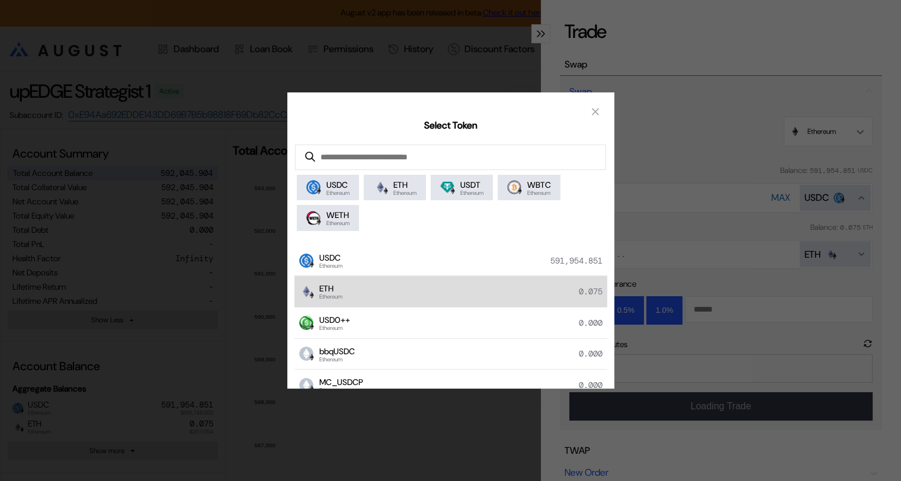
click at [352, 293] on div "ETH Ethereum 0.075" at bounding box center [450, 291] width 313 height 31
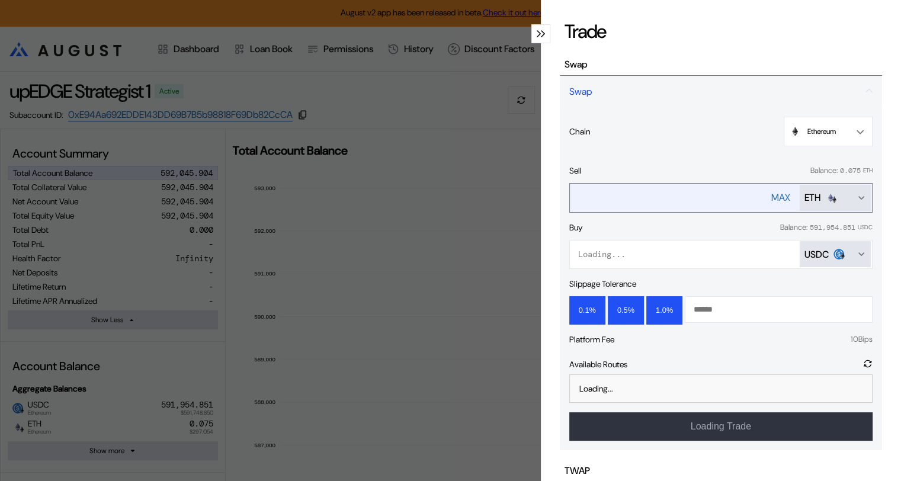
click at [771, 195] on div "MAX" at bounding box center [780, 197] width 19 height 12
type input "**********"
drag, startPoint x: 675, startPoint y: 196, endPoint x: 572, endPoint y: 193, distance: 103.1
click at [572, 193] on input "**********" at bounding box center [659, 197] width 178 height 24
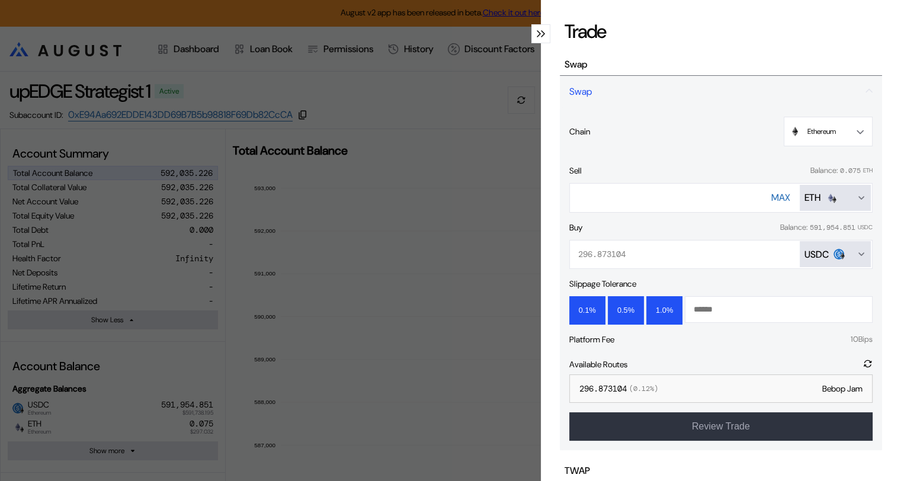
click at [537, 36] on icon "modal" at bounding box center [539, 33] width 4 height 7
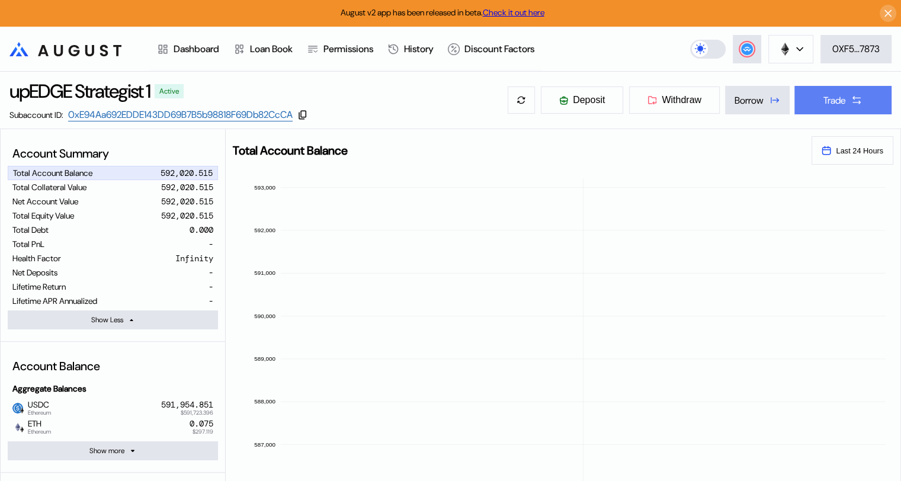
click at [831, 105] on div "Trade" at bounding box center [834, 100] width 23 height 12
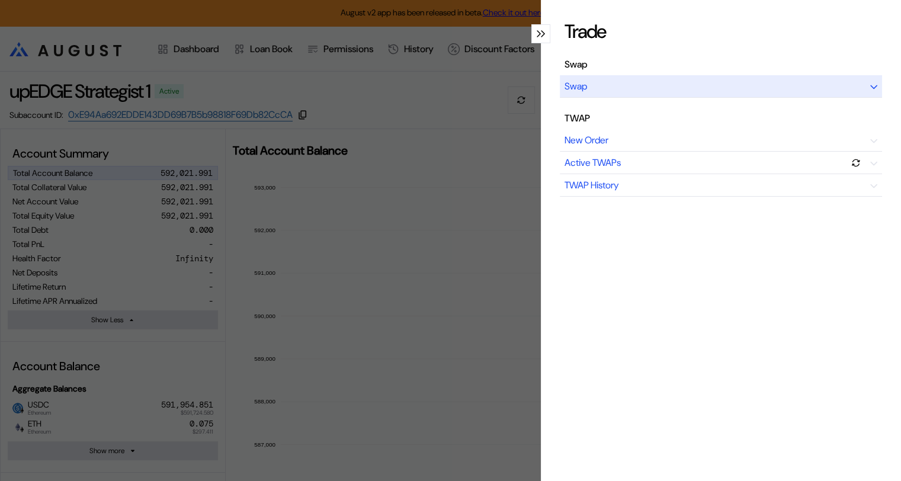
click at [701, 85] on div "Swap" at bounding box center [721, 86] width 322 height 23
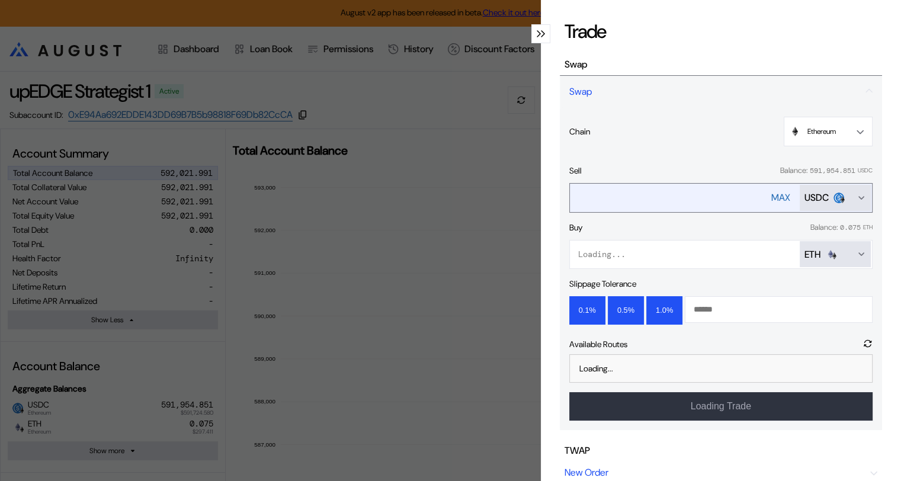
click at [822, 200] on div "USDC" at bounding box center [824, 197] width 40 height 12
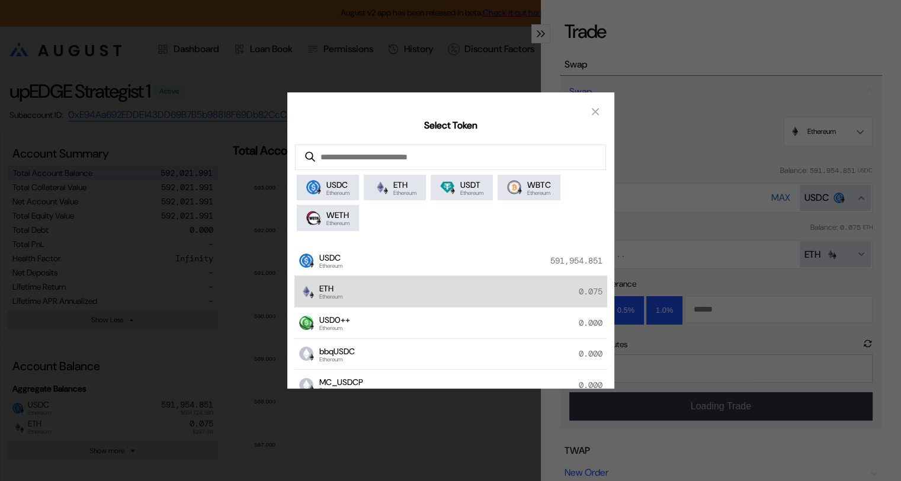
click at [342, 289] on span "ETH" at bounding box center [330, 288] width 23 height 11
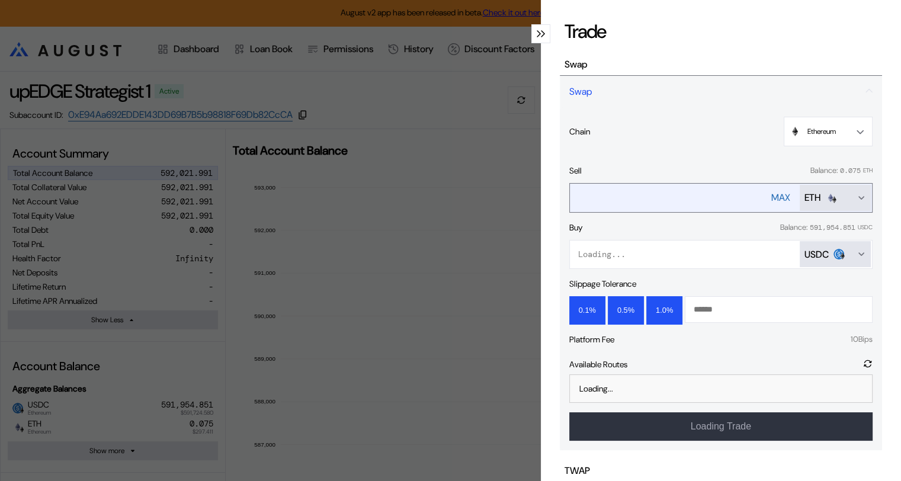
click at [771, 195] on div "MAX" at bounding box center [780, 197] width 19 height 12
type input "**********"
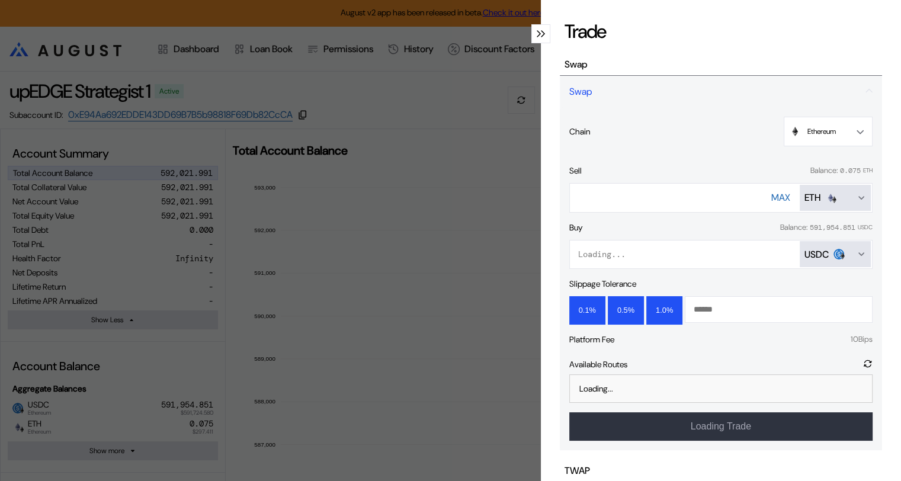
drag, startPoint x: 678, startPoint y: 198, endPoint x: 562, endPoint y: 190, distance: 116.4
click at [562, 190] on div "**********" at bounding box center [721, 278] width 322 height 343
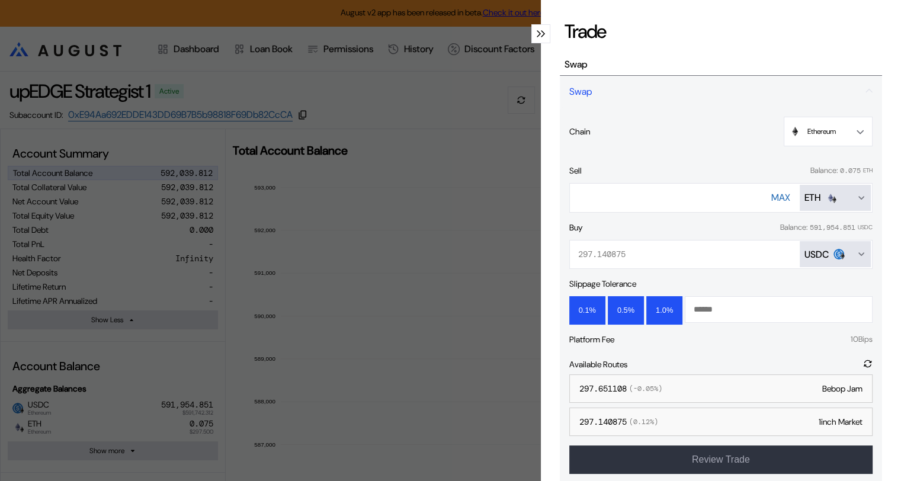
click at [541, 30] on icon "modal" at bounding box center [543, 33] width 4 height 7
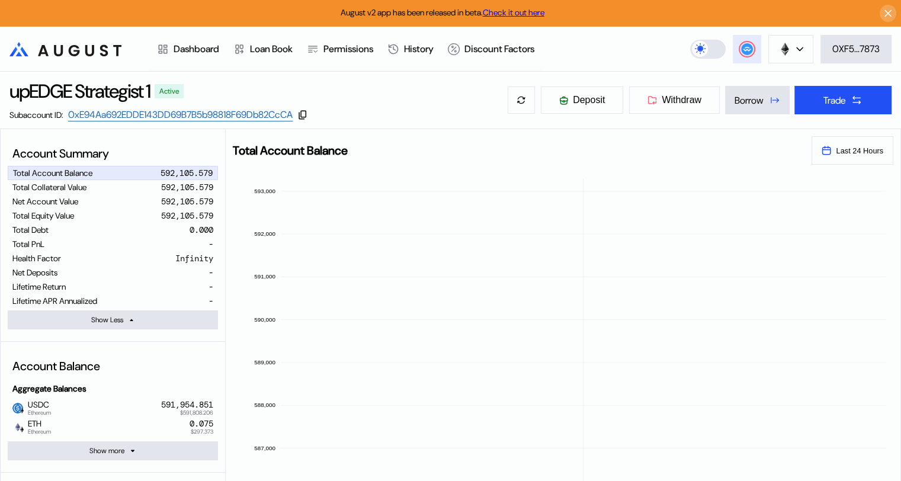
click at [745, 47] on icon at bounding box center [747, 48] width 8 height 5
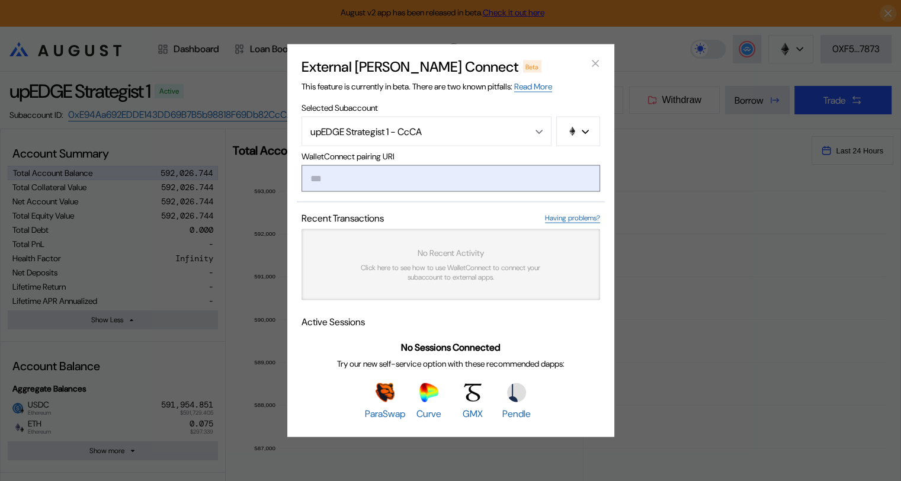
click at [382, 179] on input "modal" at bounding box center [450, 178] width 299 height 27
type input "**********"
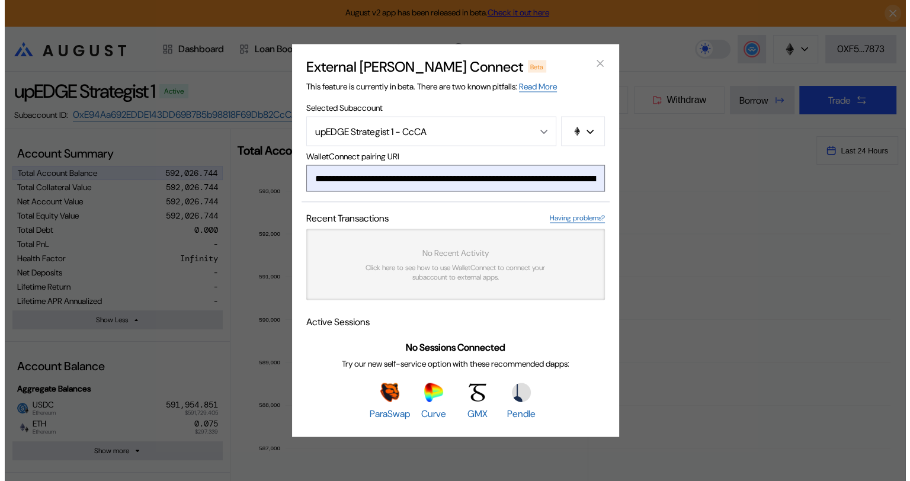
scroll to position [0, 735]
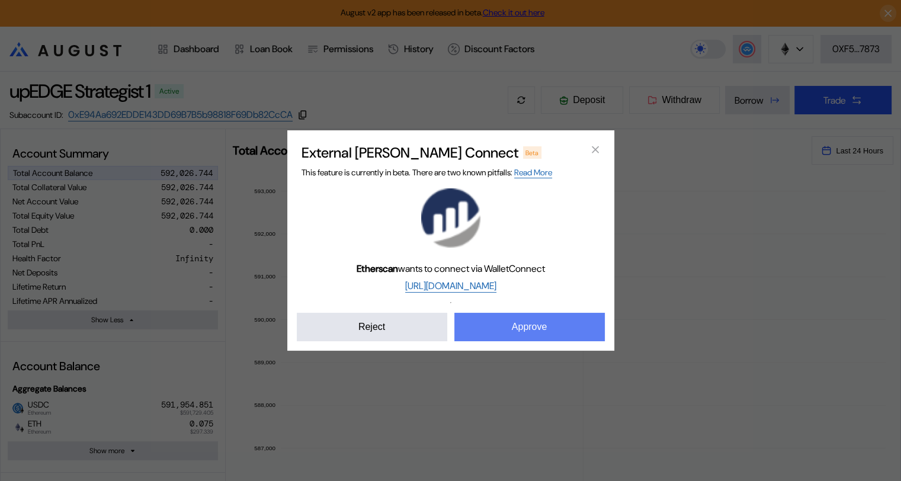
click at [531, 328] on button "Approve" at bounding box center [529, 327] width 150 height 28
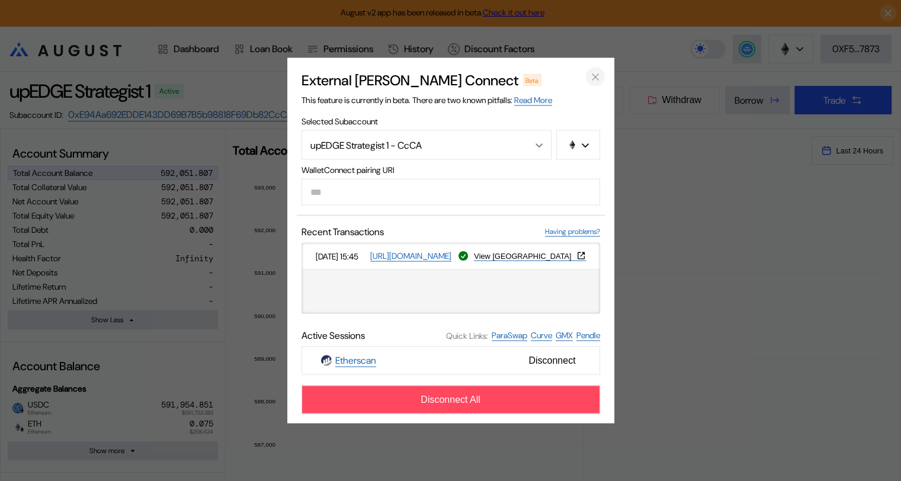
click at [595, 78] on icon "close modal" at bounding box center [595, 76] width 12 height 12
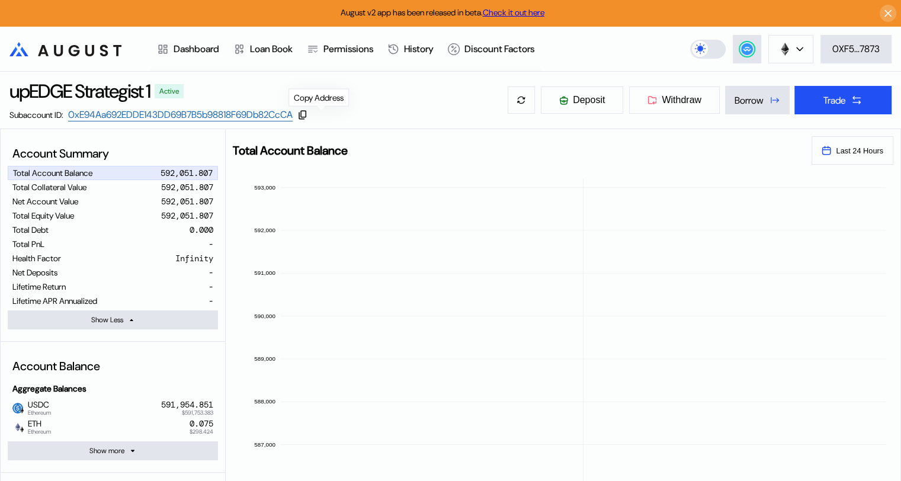
click at [308, 114] on icon at bounding box center [302, 115] width 11 height 11
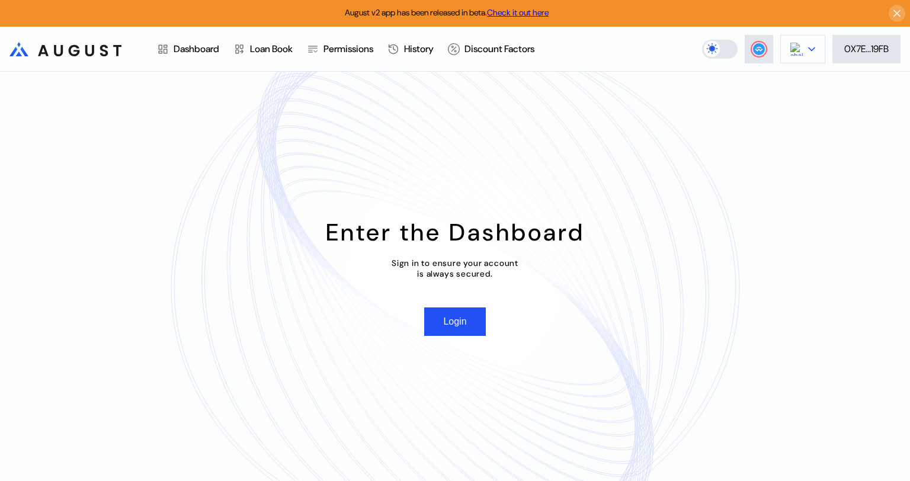
click at [811, 48] on icon at bounding box center [812, 48] width 6 height 3
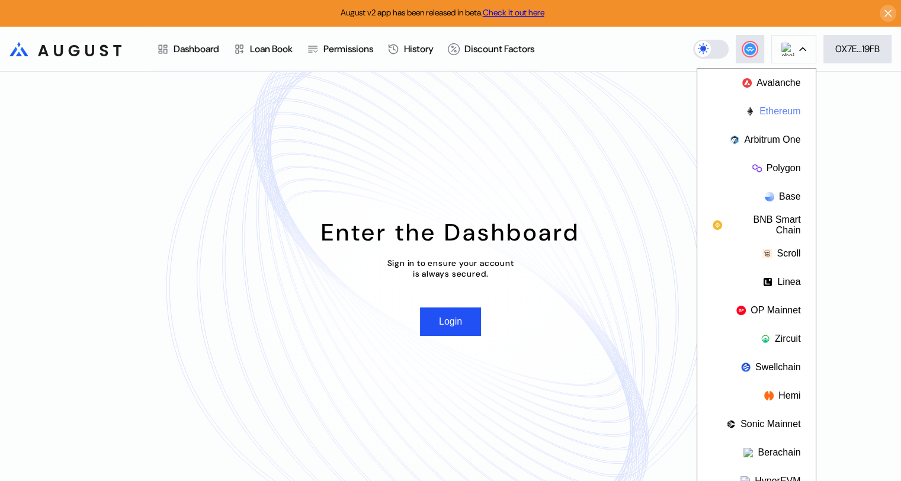
click at [778, 113] on button "Ethereum" at bounding box center [756, 111] width 118 height 28
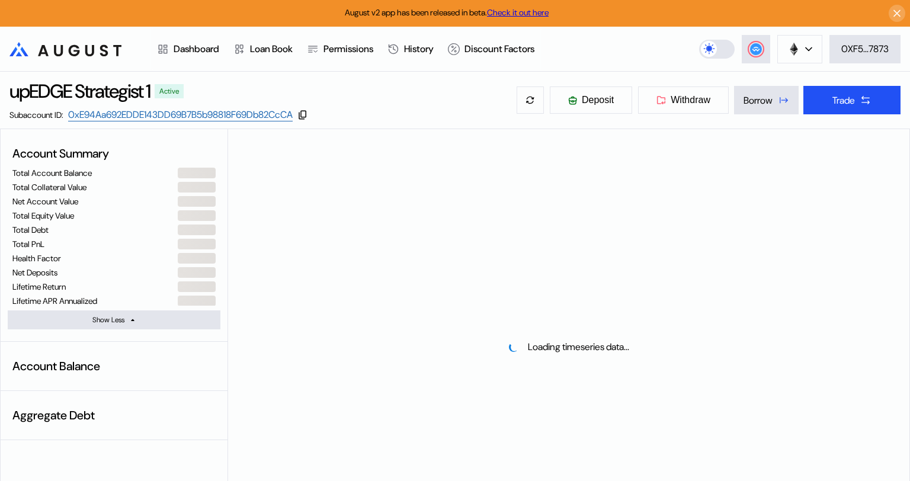
select select "*"
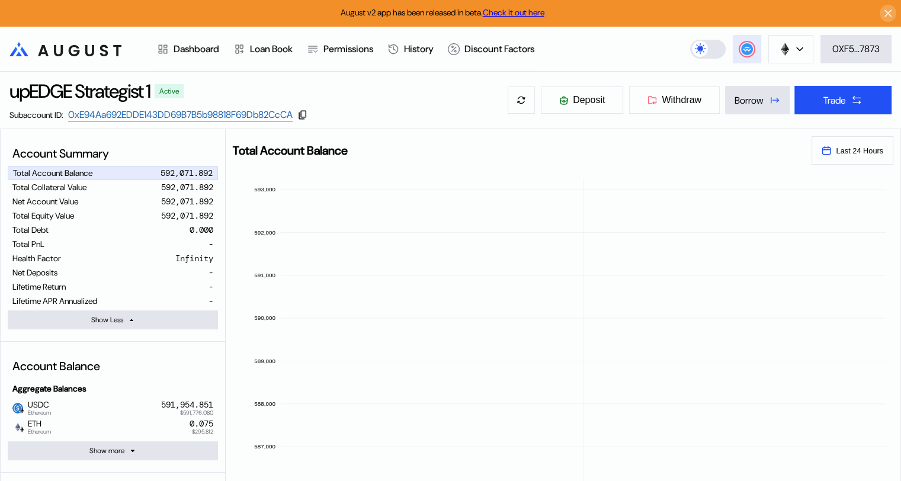
click at [743, 44] on circle at bounding box center [747, 49] width 12 height 12
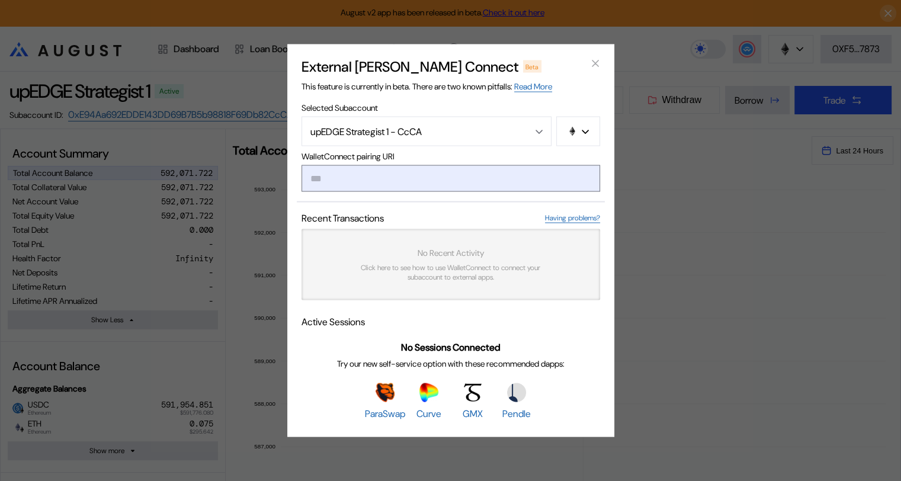
type input "**********"
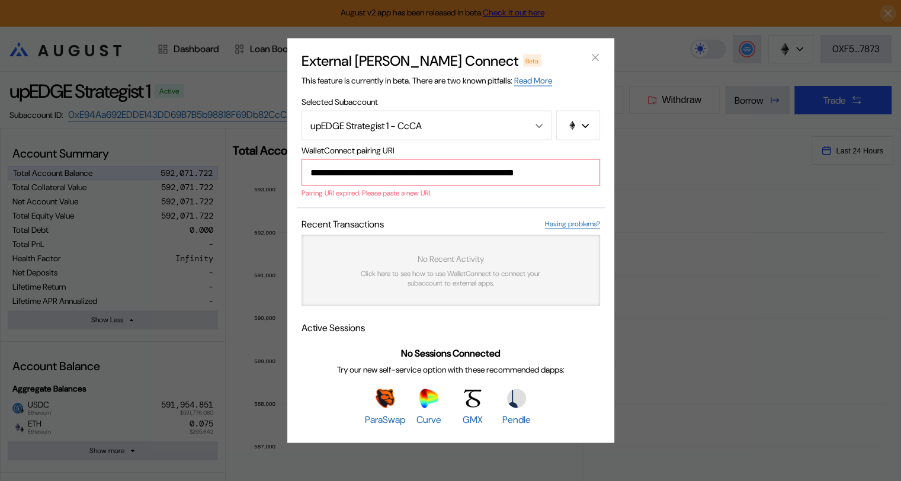
drag, startPoint x: 587, startPoint y: 175, endPoint x: 304, endPoint y: 177, distance: 283.1
click at [304, 177] on input "**********" at bounding box center [450, 172] width 299 height 27
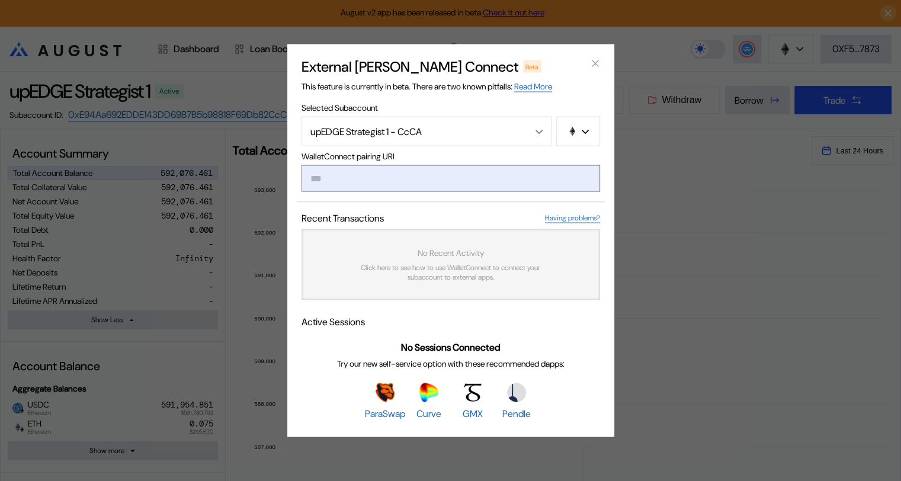
click at [371, 175] on input "modal" at bounding box center [450, 178] width 299 height 27
paste input "**********"
type input "**********"
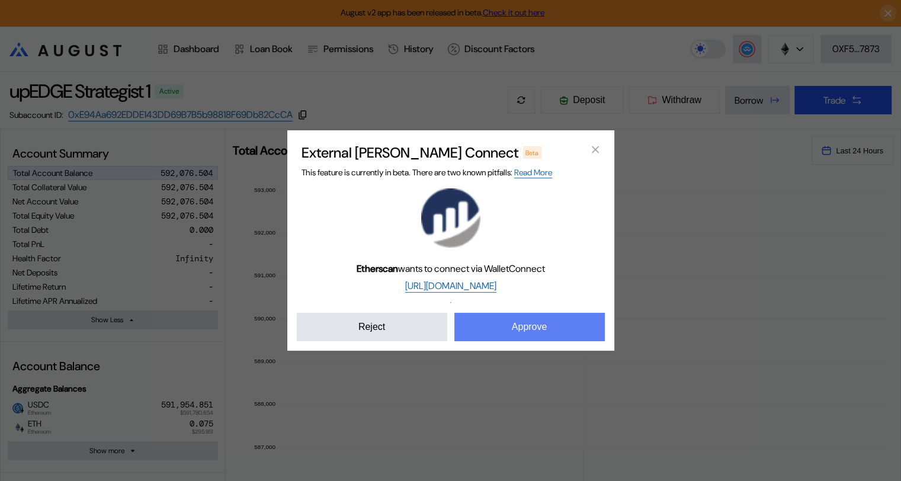
click at [525, 333] on button "Approve" at bounding box center [529, 327] width 150 height 28
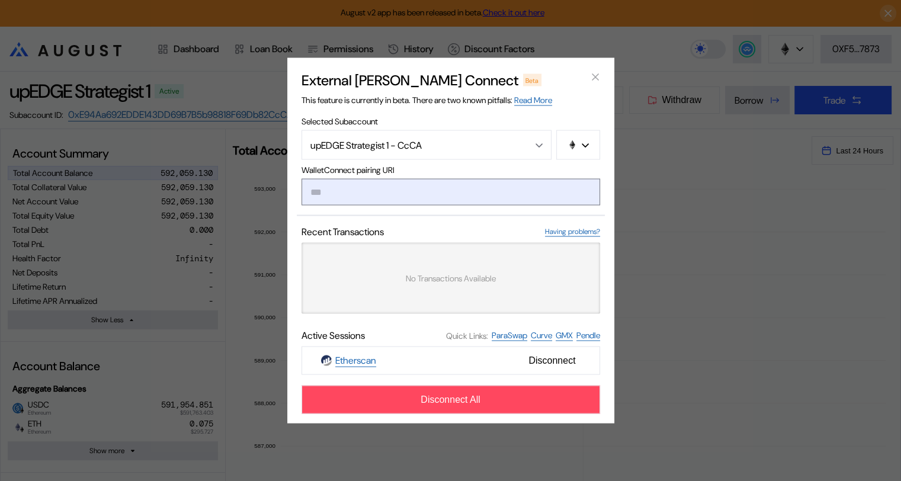
click at [349, 194] on input "modal" at bounding box center [450, 192] width 299 height 27
paste input "**********"
type input "**********"
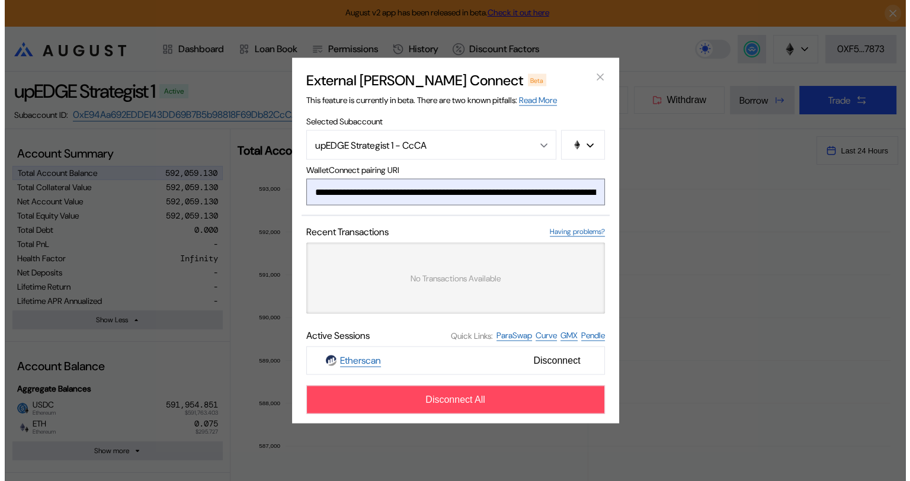
scroll to position [0, 718]
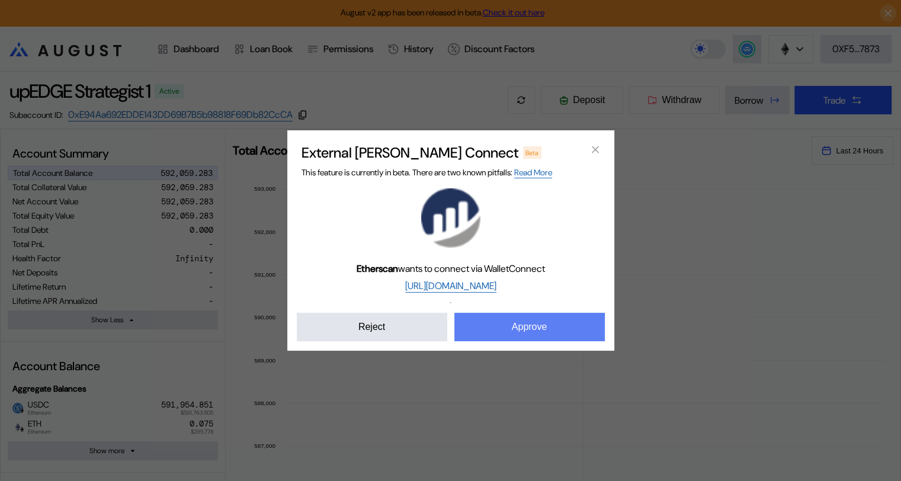
click at [512, 330] on button "Approve" at bounding box center [529, 327] width 150 height 28
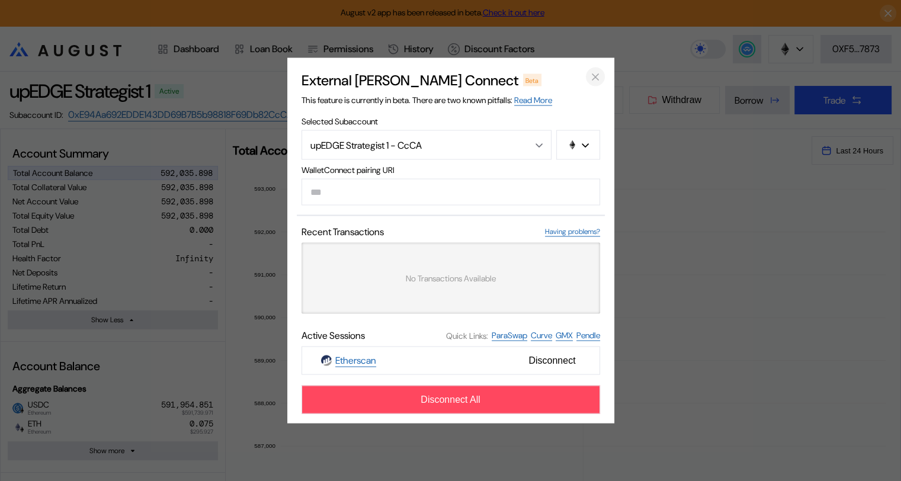
click at [593, 76] on icon "close modal" at bounding box center [595, 77] width 6 height 6
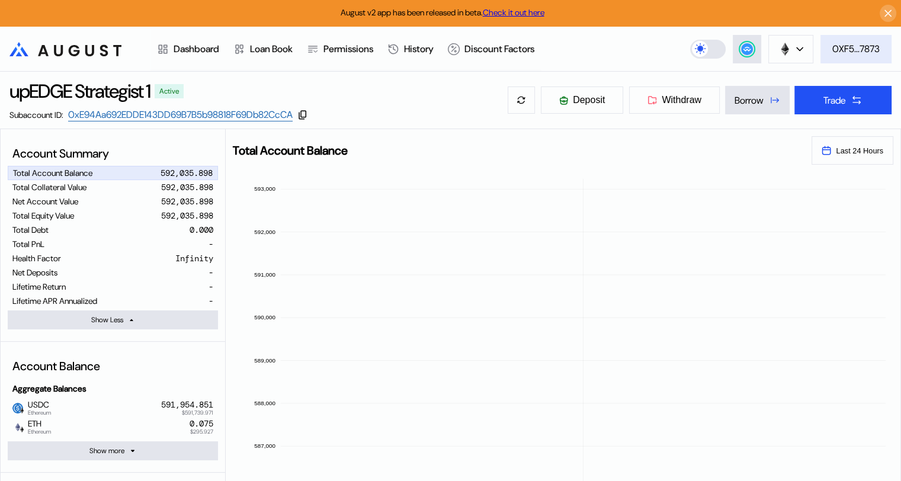
click at [872, 50] on div "0XF5...7873" at bounding box center [855, 49] width 47 height 12
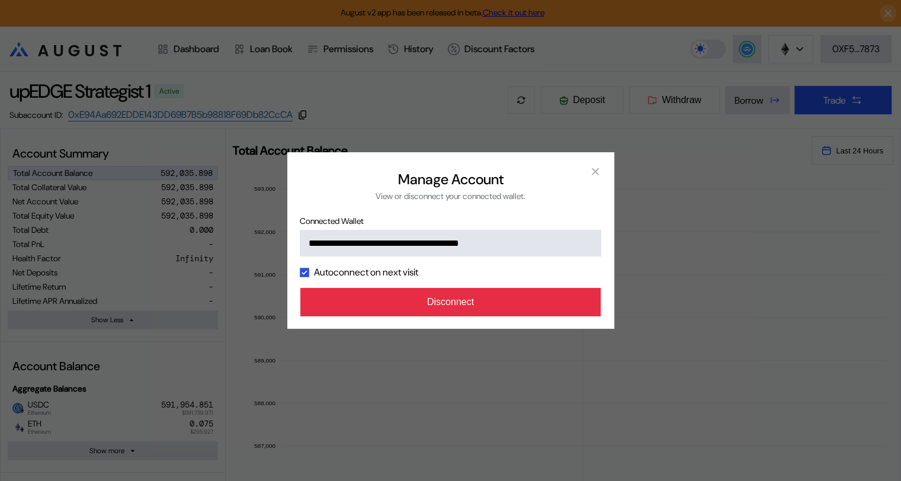
click at [476, 307] on button "Disconnect" at bounding box center [450, 302] width 301 height 28
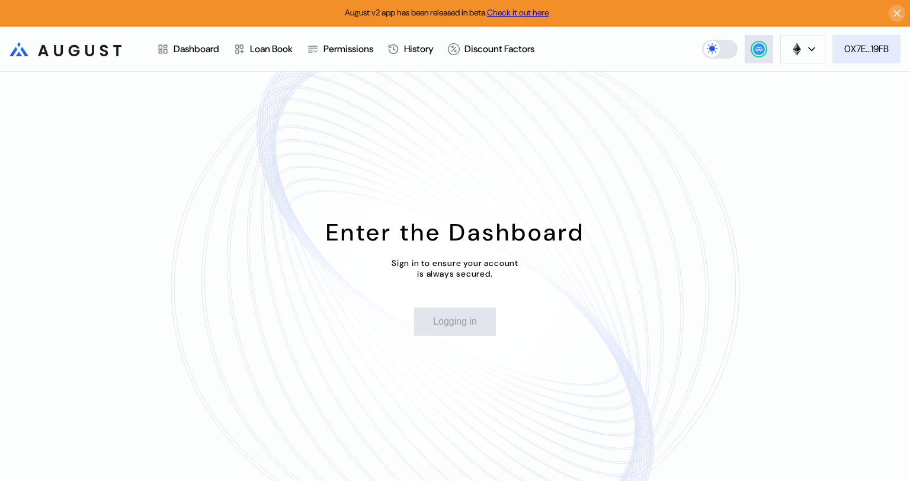
click at [859, 52] on div "0X7E...19FB" at bounding box center [866, 49] width 44 height 12
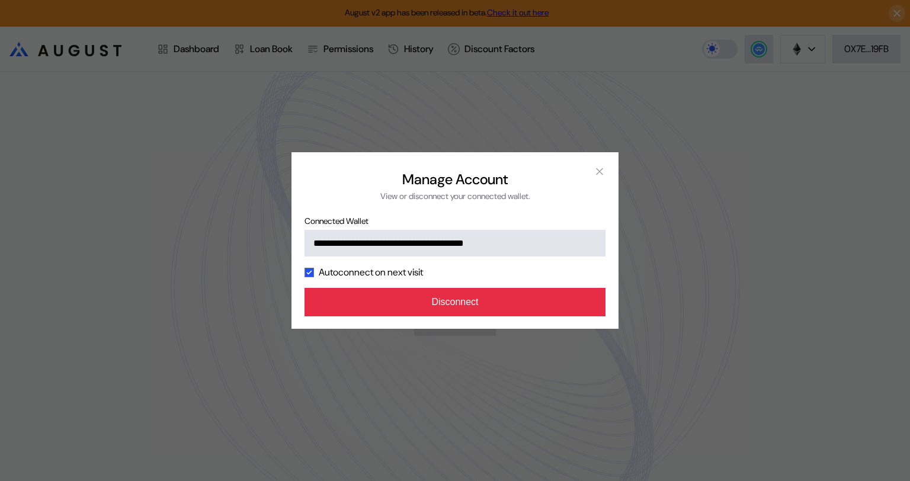
click at [495, 303] on button "Disconnect" at bounding box center [454, 302] width 301 height 28
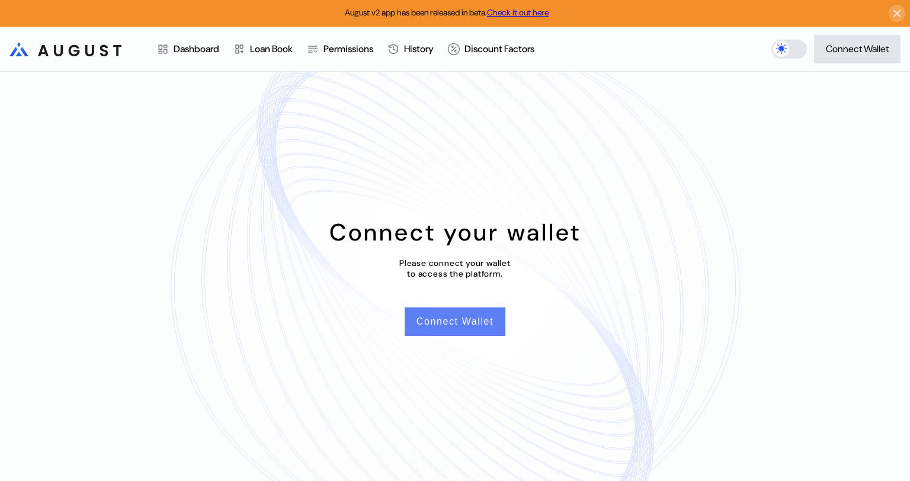
click at [474, 326] on button "Connect Wallet" at bounding box center [455, 321] width 101 height 28
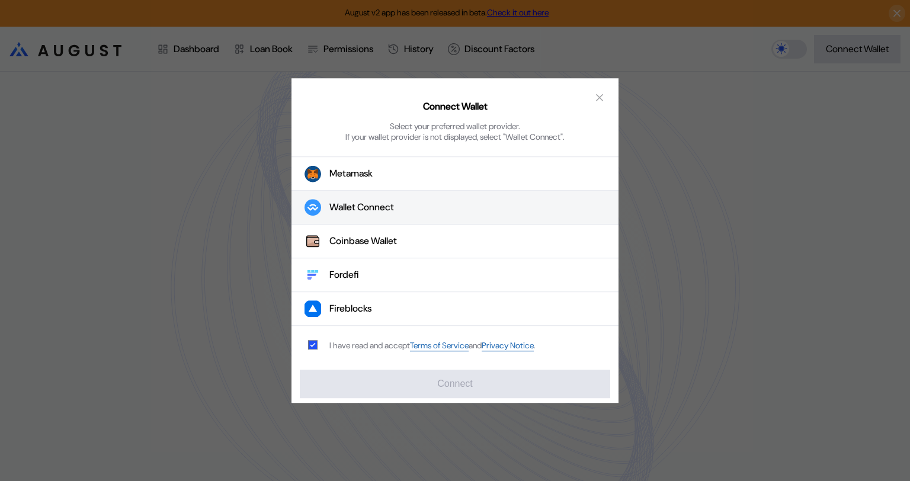
click at [389, 208] on div "Wallet Connect" at bounding box center [361, 207] width 65 height 12
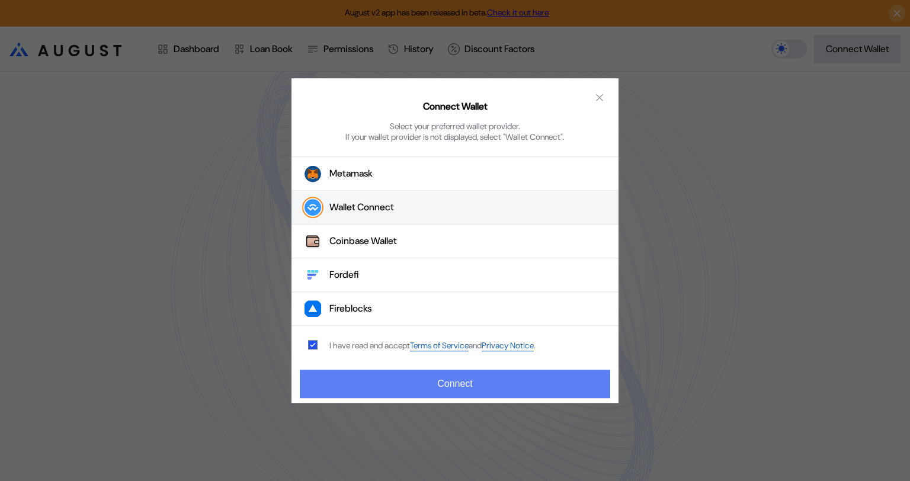
click at [464, 381] on button "Connect" at bounding box center [455, 384] width 310 height 28
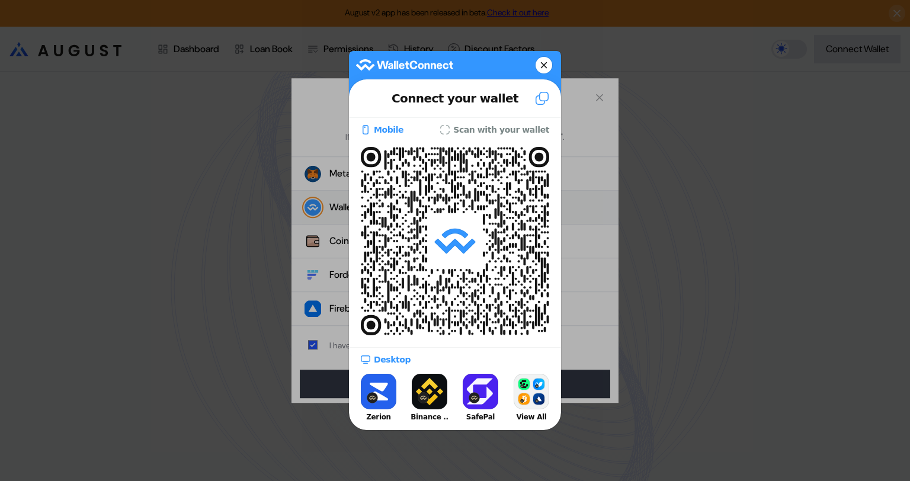
click at [544, 59] on icon at bounding box center [543, 65] width 7 height 17
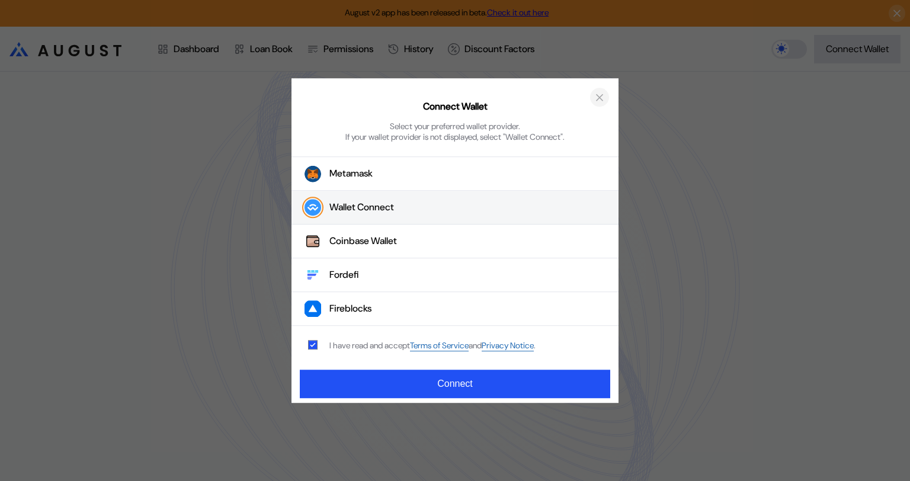
click at [599, 95] on icon "close modal" at bounding box center [599, 97] width 12 height 12
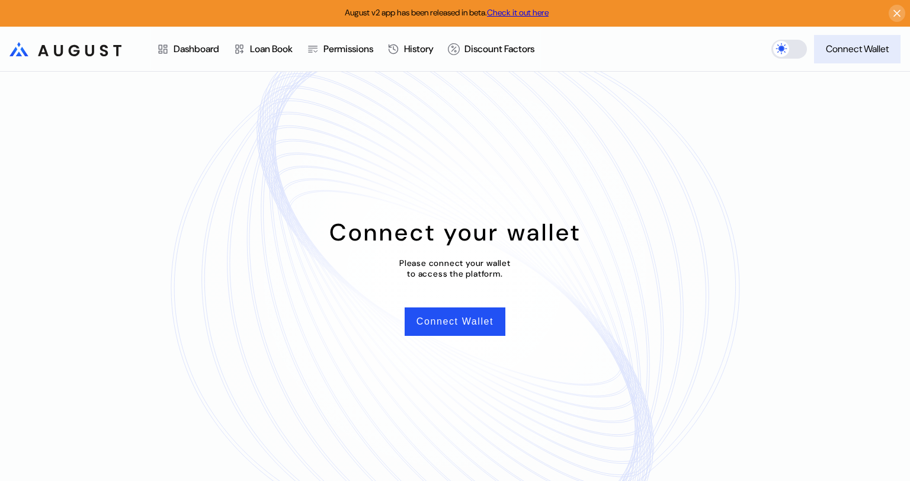
click at [854, 52] on div "Connect Wallet" at bounding box center [857, 49] width 63 height 12
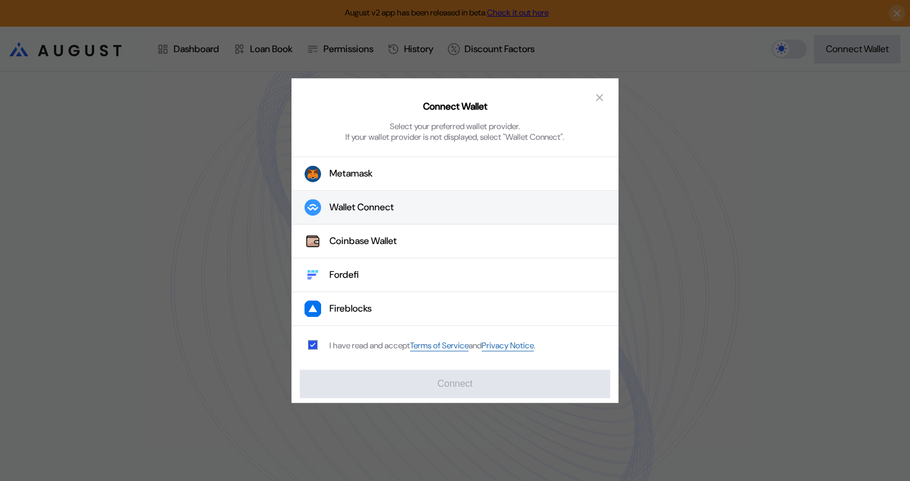
click at [348, 214] on button "Wallet Connect" at bounding box center [454, 208] width 327 height 34
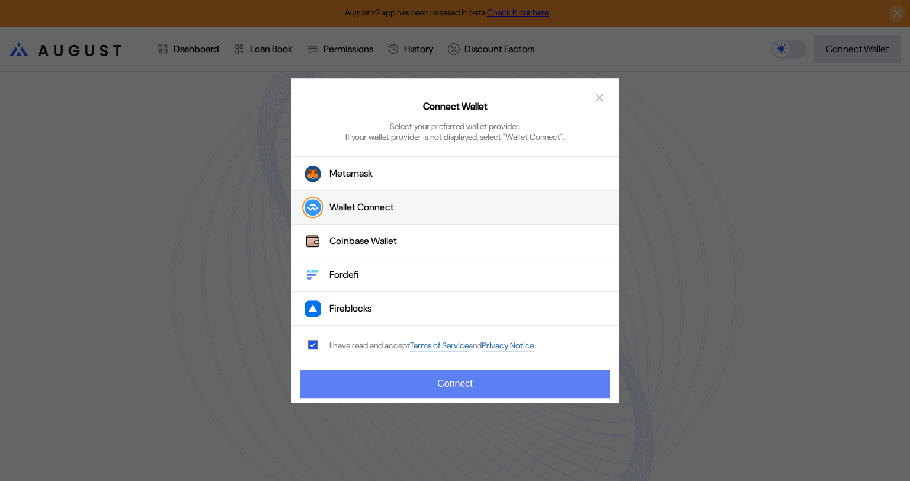
click at [441, 390] on button "Connect" at bounding box center [455, 384] width 310 height 28
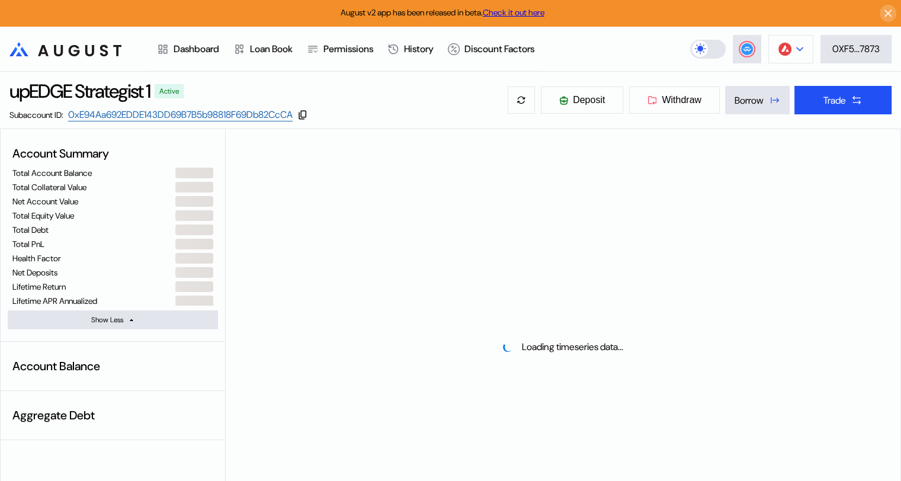
select select "*"
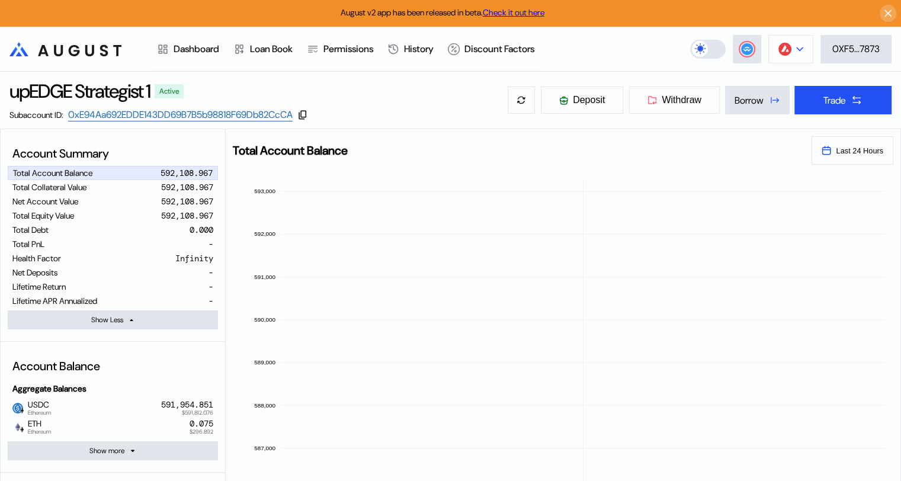
click at [798, 48] on icon at bounding box center [799, 49] width 7 height 5
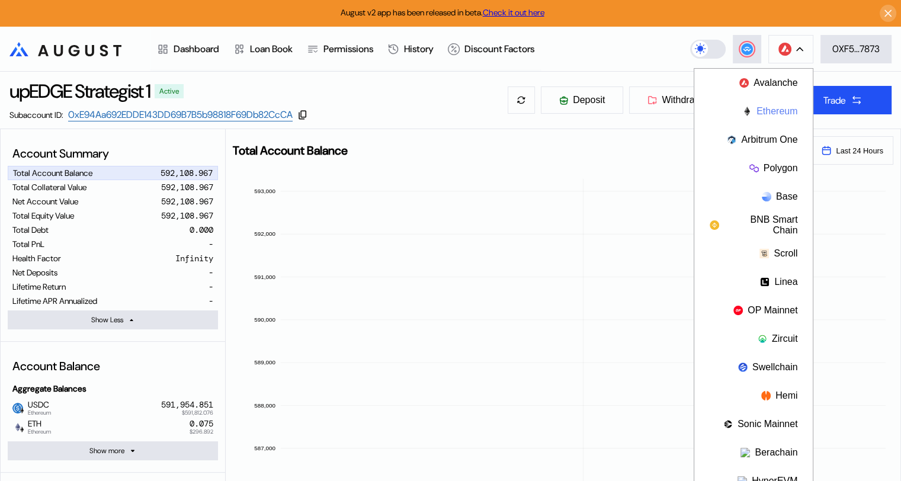
click at [771, 108] on button "Ethereum" at bounding box center [753, 111] width 118 height 28
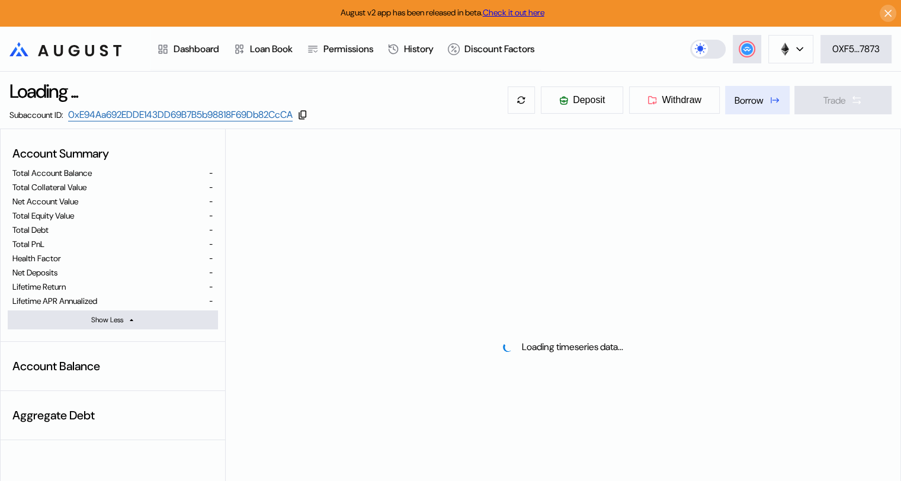
select select "*"
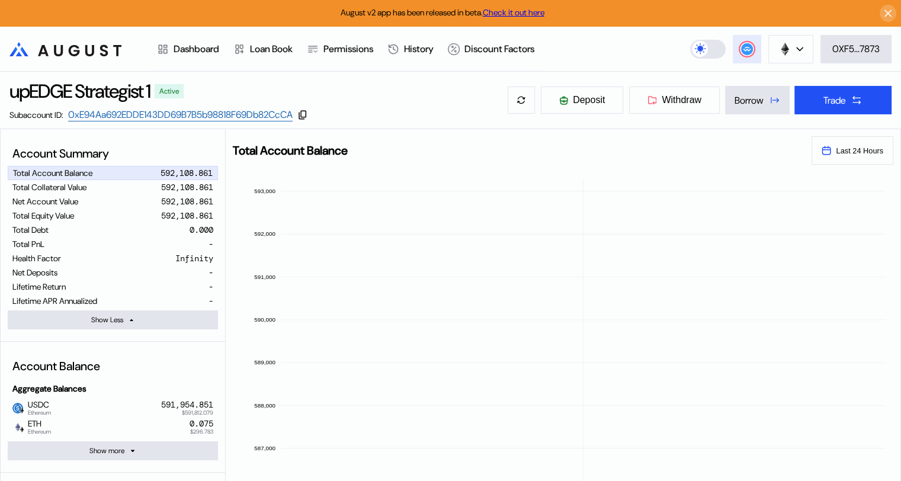
click at [746, 47] on circle at bounding box center [747, 49] width 12 height 12
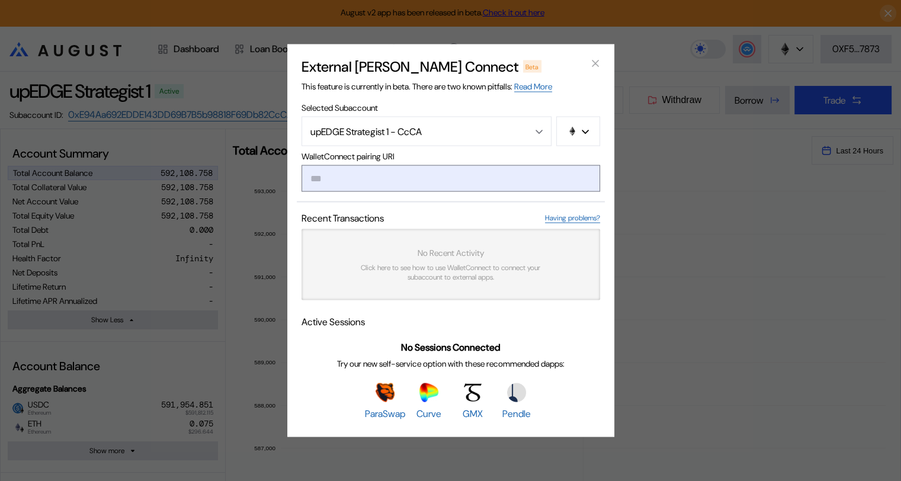
click at [383, 177] on input "modal" at bounding box center [450, 178] width 299 height 27
paste input "**********"
type input "**********"
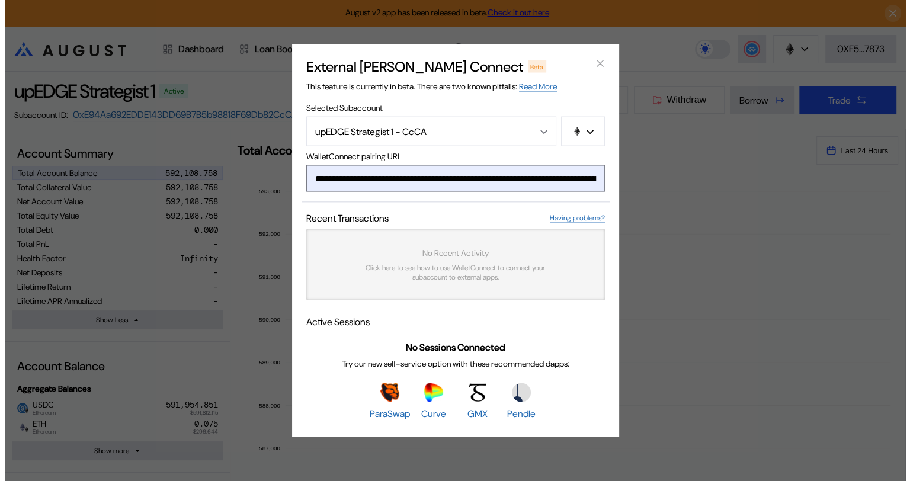
scroll to position [0, 689]
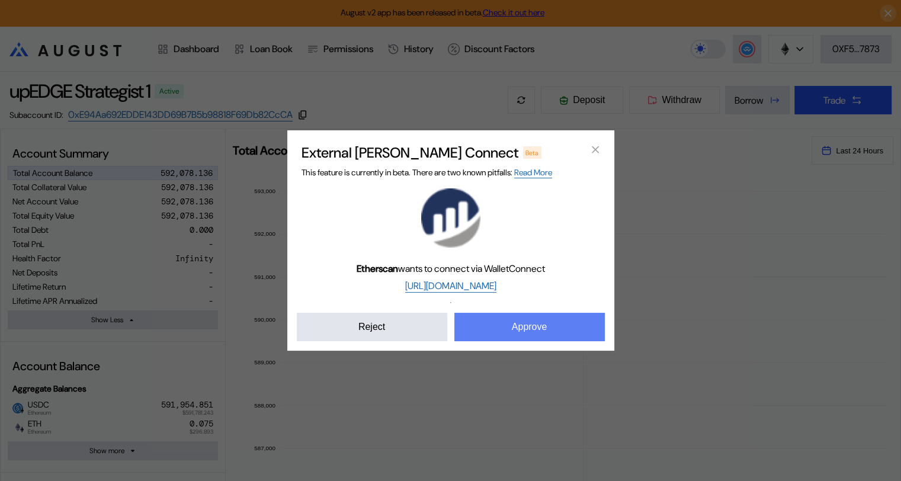
click at [525, 331] on button "Approve" at bounding box center [529, 327] width 150 height 28
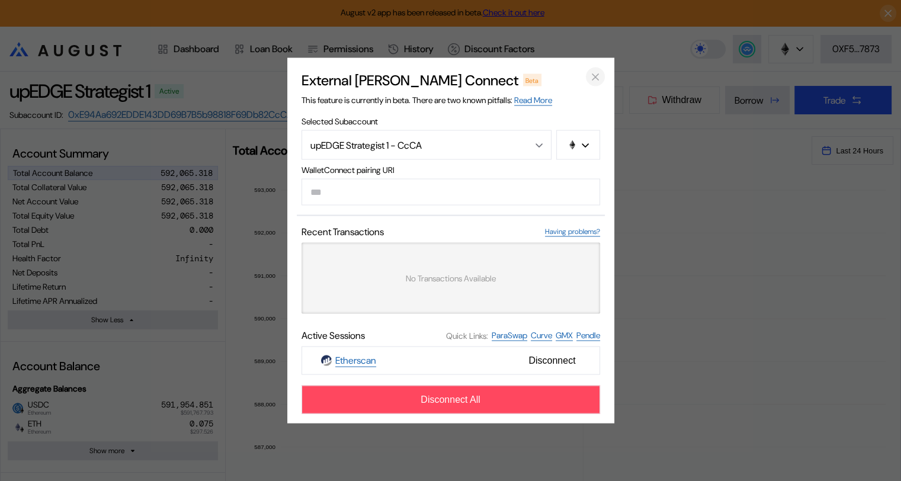
click at [590, 78] on icon "close modal" at bounding box center [595, 76] width 12 height 12
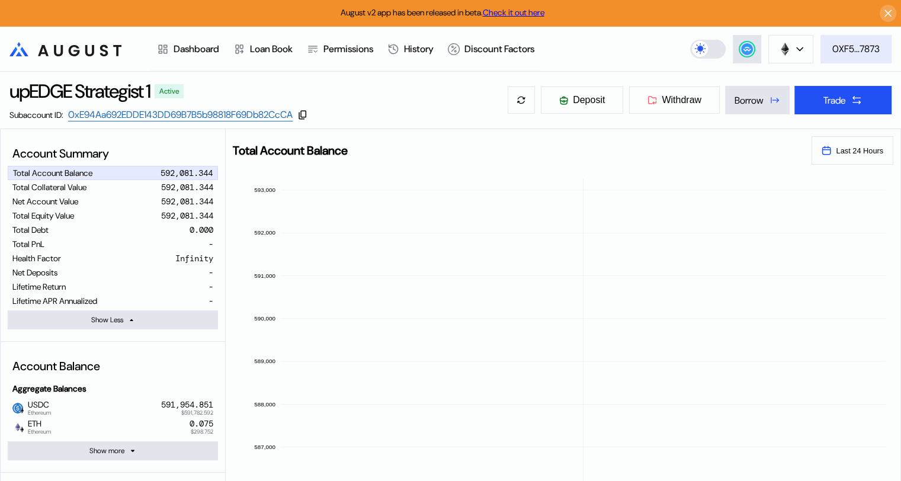
click at [858, 50] on div "0XF5...7873" at bounding box center [855, 49] width 47 height 12
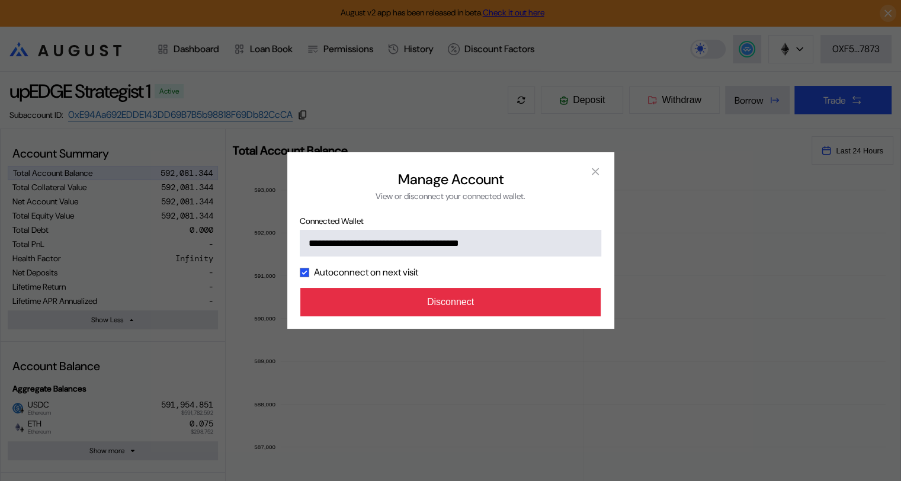
click at [475, 304] on button "Disconnect" at bounding box center [450, 302] width 301 height 28
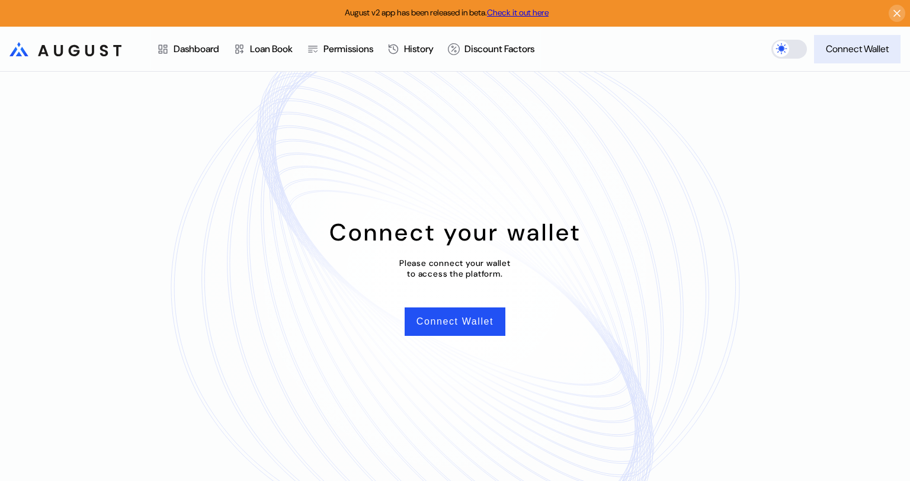
click at [855, 56] on button "Connect Wallet" at bounding box center [857, 49] width 86 height 28
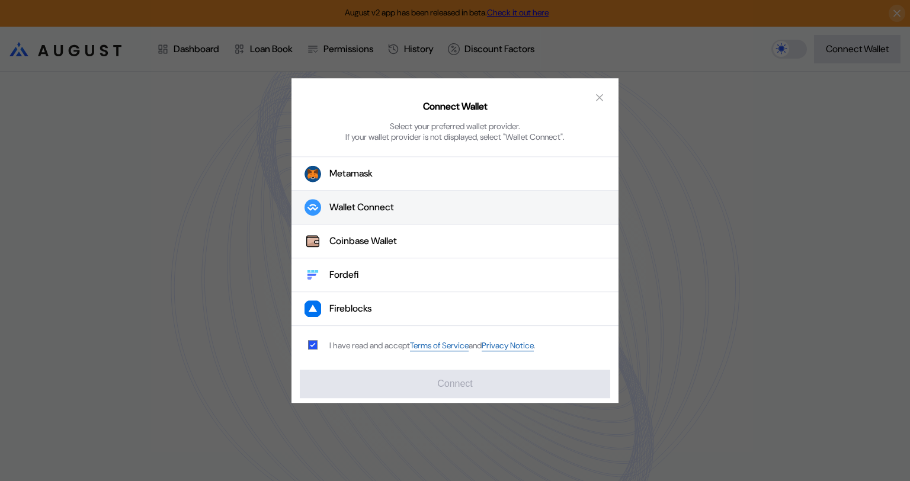
click at [365, 208] on div "Wallet Connect" at bounding box center [361, 207] width 65 height 12
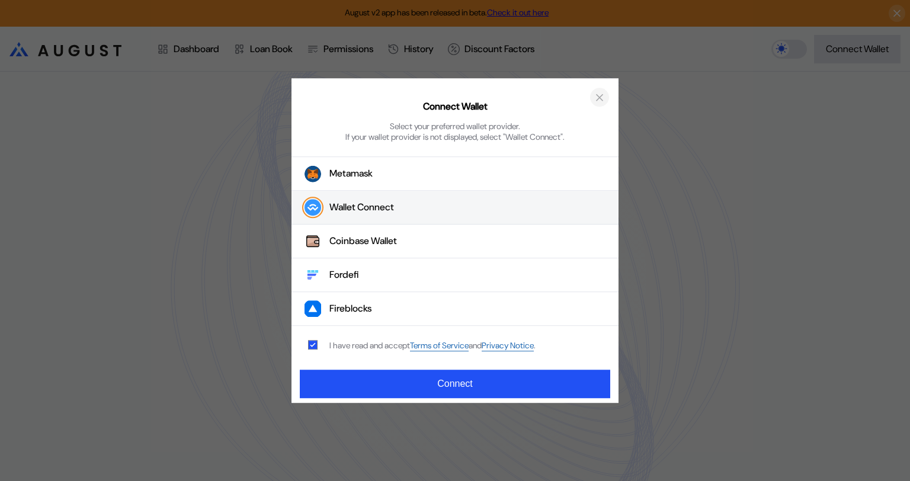
click at [603, 95] on icon "close modal" at bounding box center [599, 97] width 12 height 12
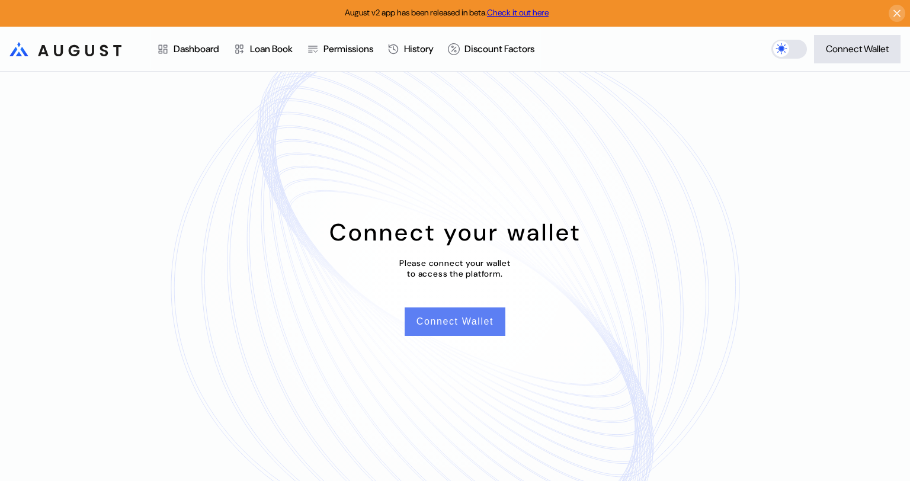
click at [458, 324] on button "Connect Wallet" at bounding box center [455, 321] width 101 height 28
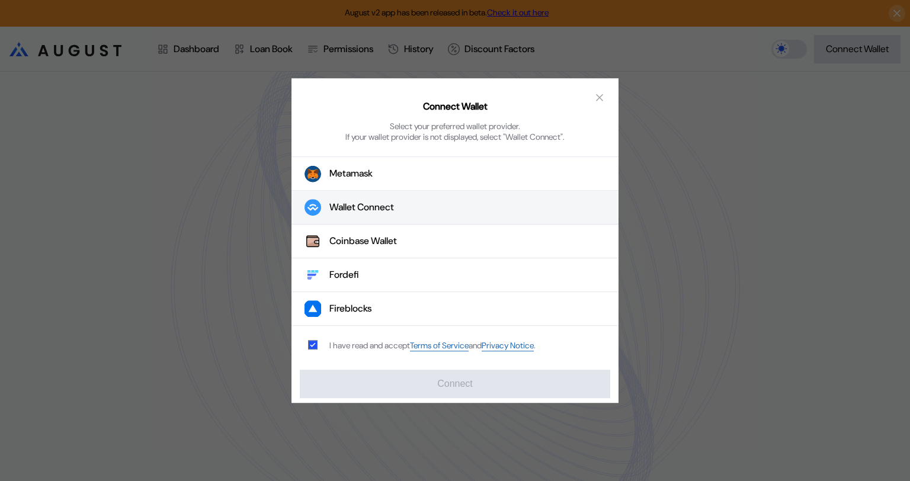
click at [368, 211] on div "Wallet Connect" at bounding box center [361, 207] width 65 height 12
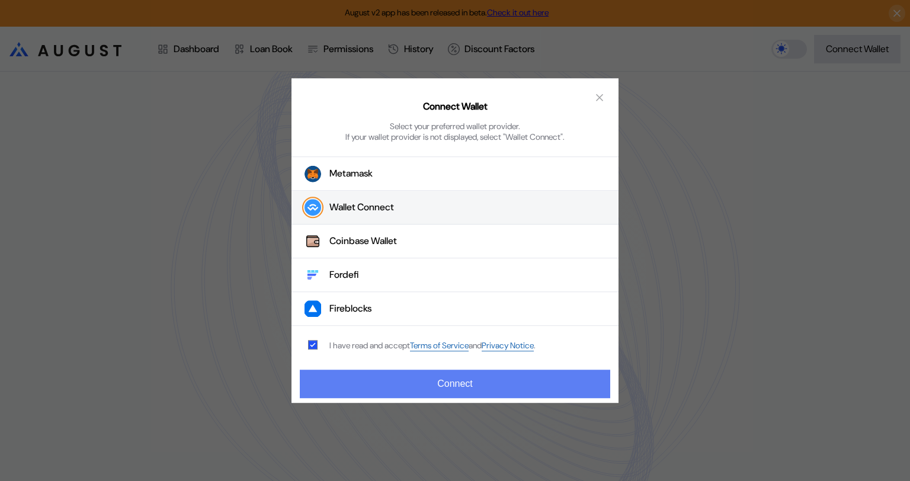
click at [457, 386] on button "Connect" at bounding box center [455, 384] width 310 height 28
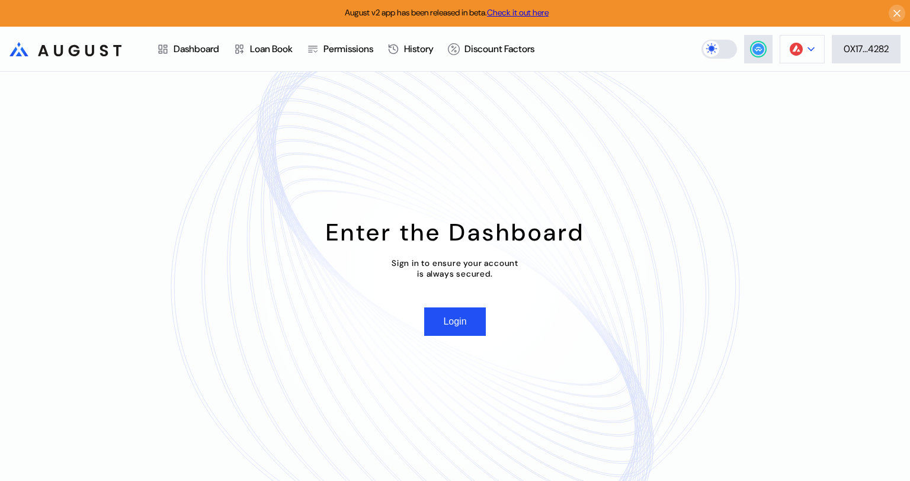
click at [803, 54] on button at bounding box center [801, 49] width 45 height 28
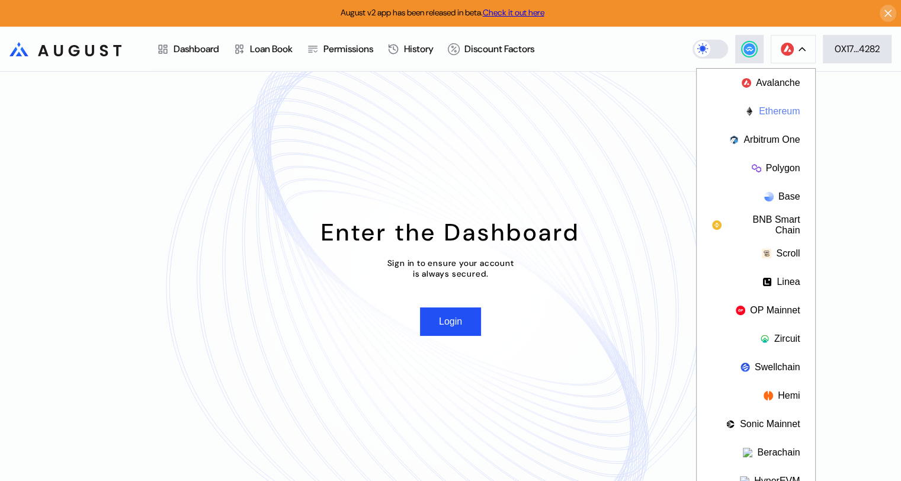
click at [782, 108] on button "Ethereum" at bounding box center [756, 111] width 118 height 28
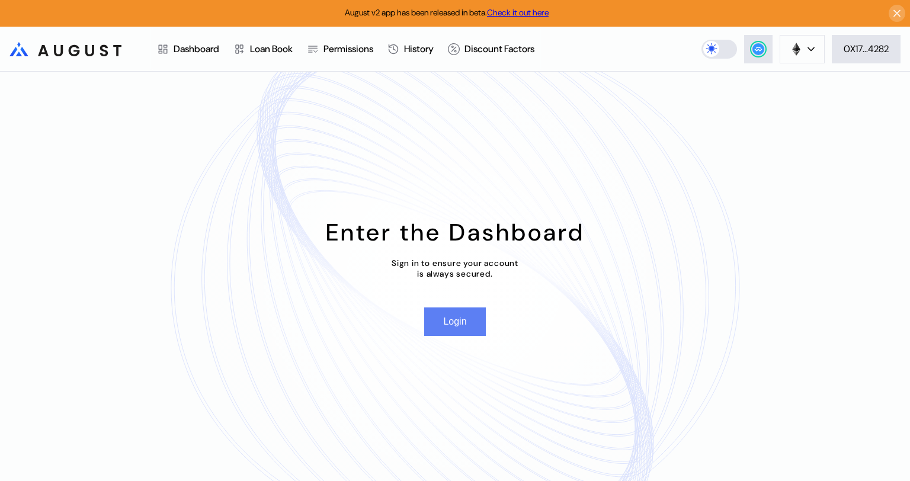
click at [466, 328] on button "Login" at bounding box center [454, 321] width 61 height 28
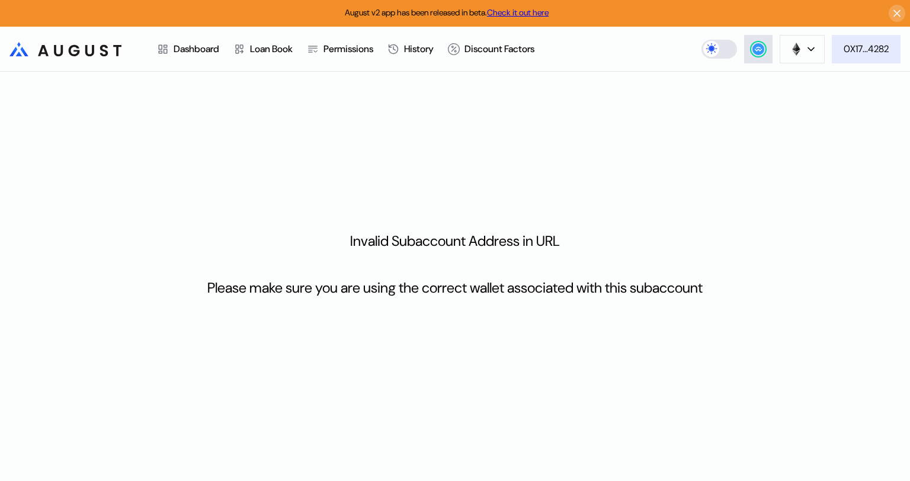
click at [865, 53] on div "0X17...4282" at bounding box center [865, 49] width 45 height 12
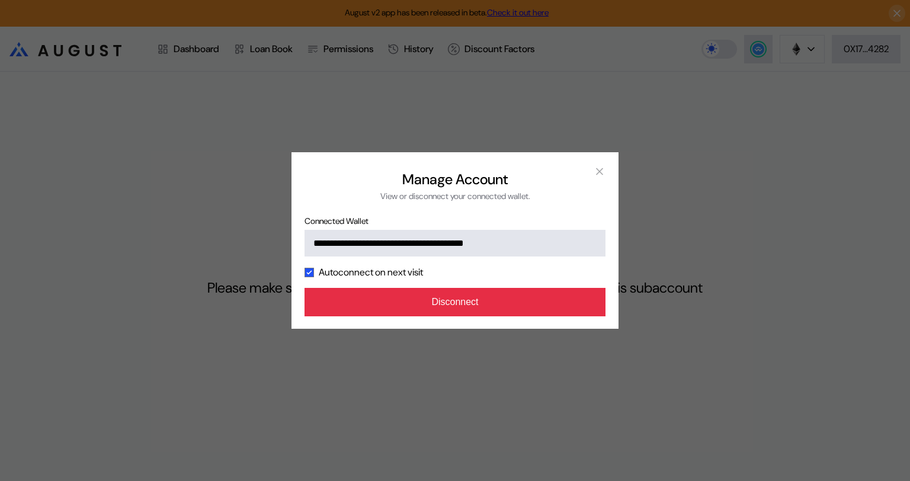
click at [503, 304] on button "Disconnect" at bounding box center [454, 302] width 301 height 28
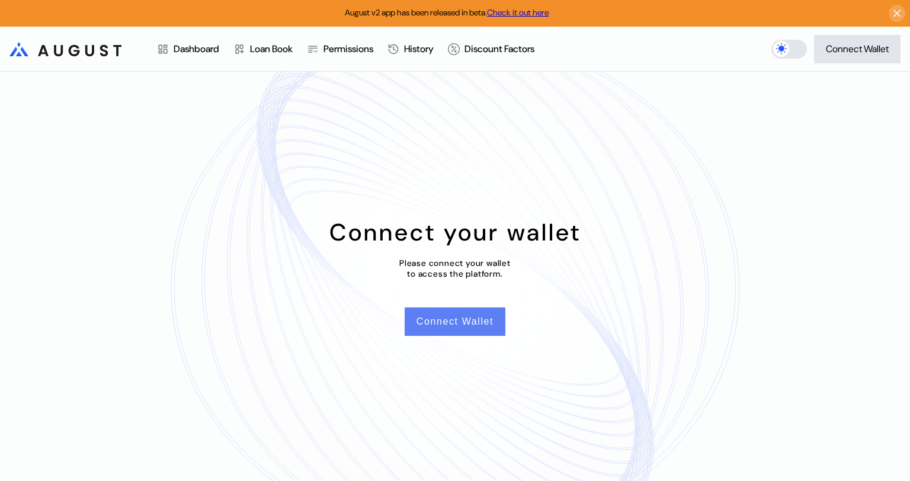
click at [464, 324] on button "Connect Wallet" at bounding box center [455, 321] width 101 height 28
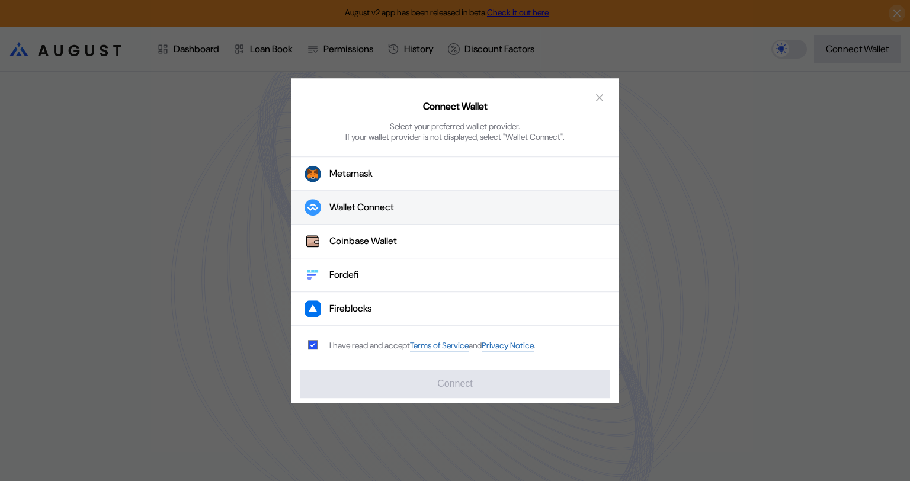
click at [377, 210] on div "Wallet Connect" at bounding box center [361, 207] width 65 height 12
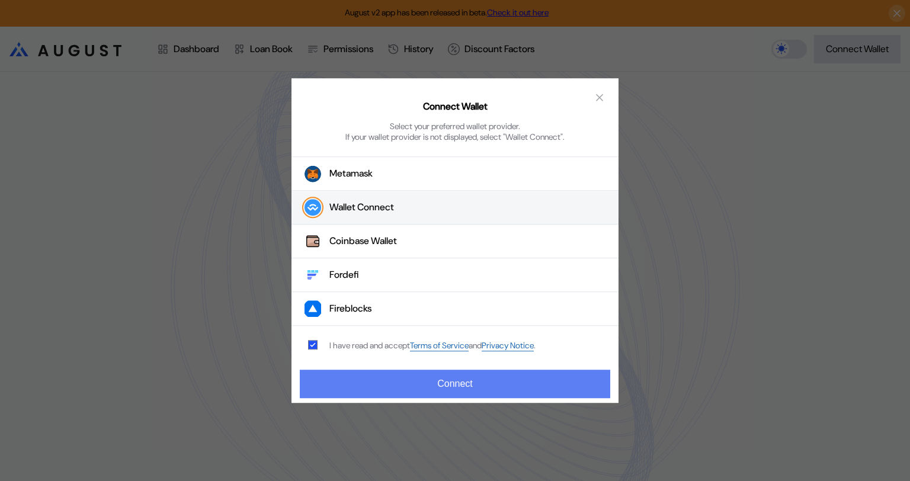
click at [487, 385] on button "Connect" at bounding box center [455, 384] width 310 height 28
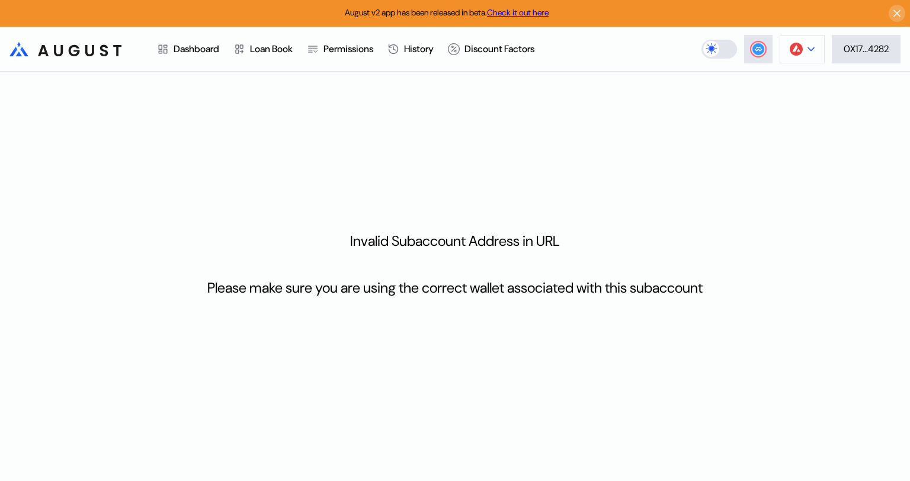
click at [809, 47] on icon at bounding box center [810, 49] width 7 height 5
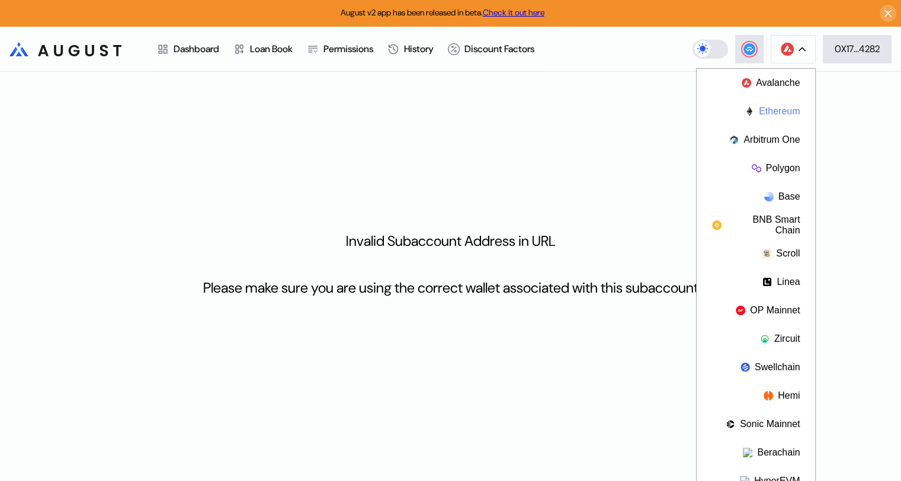
click at [775, 111] on button "Ethereum" at bounding box center [756, 111] width 118 height 28
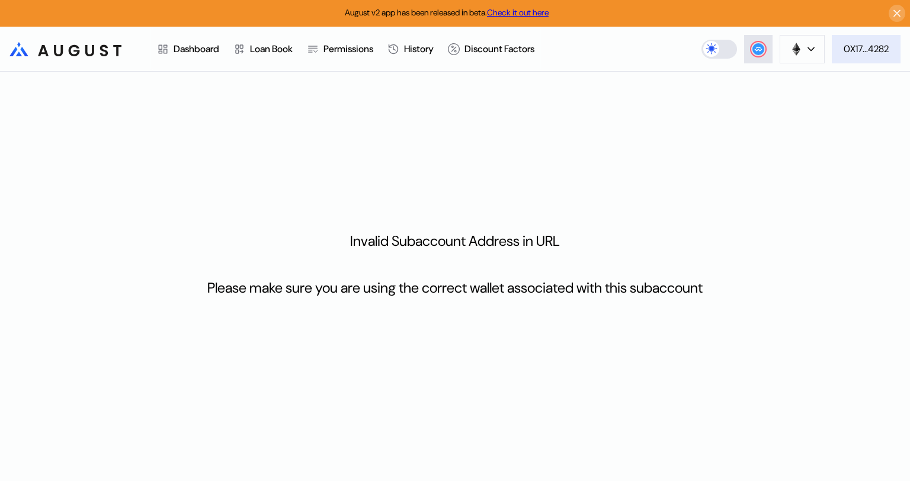
click at [864, 52] on ya-tr-span "0X17...4282" at bounding box center [865, 49] width 45 height 12
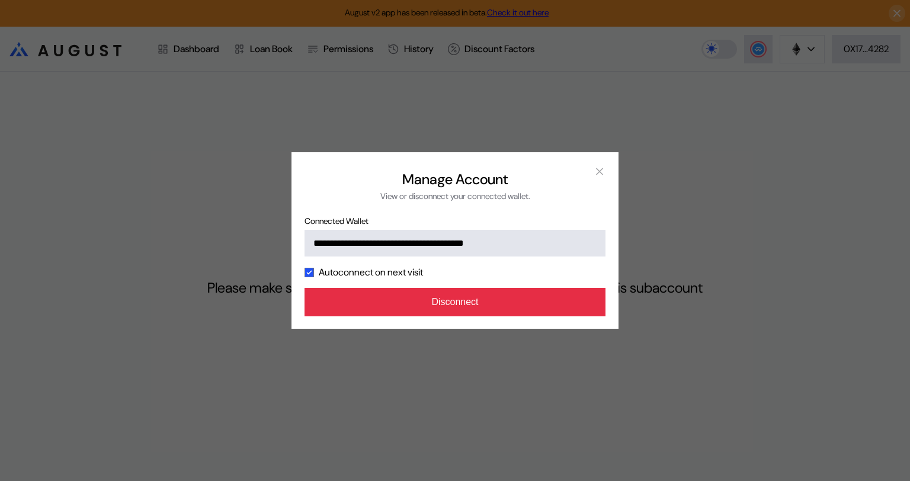
click at [493, 306] on button "Disconnect" at bounding box center [454, 302] width 301 height 28
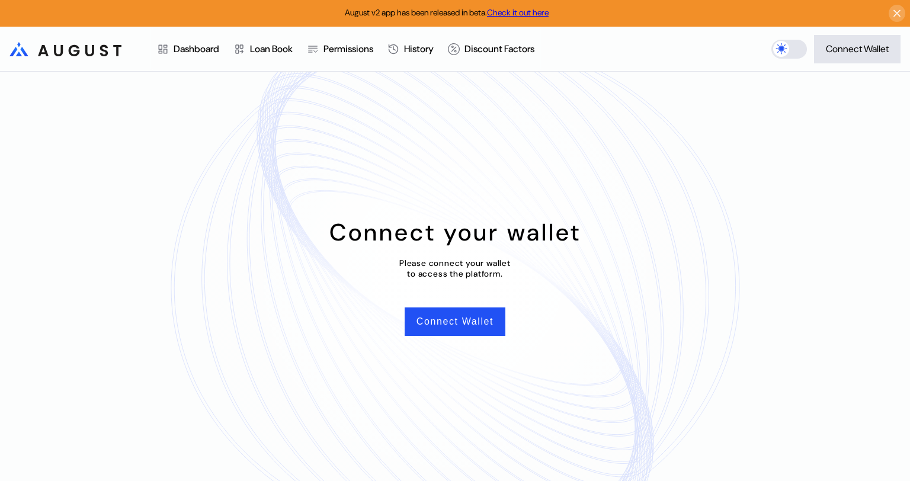
click at [634, 80] on div "Connect your wallet Please connect your wallet to access the platform. Connect …" at bounding box center [455, 276] width 910 height 409
